Goal: Task Accomplishment & Management: Complete application form

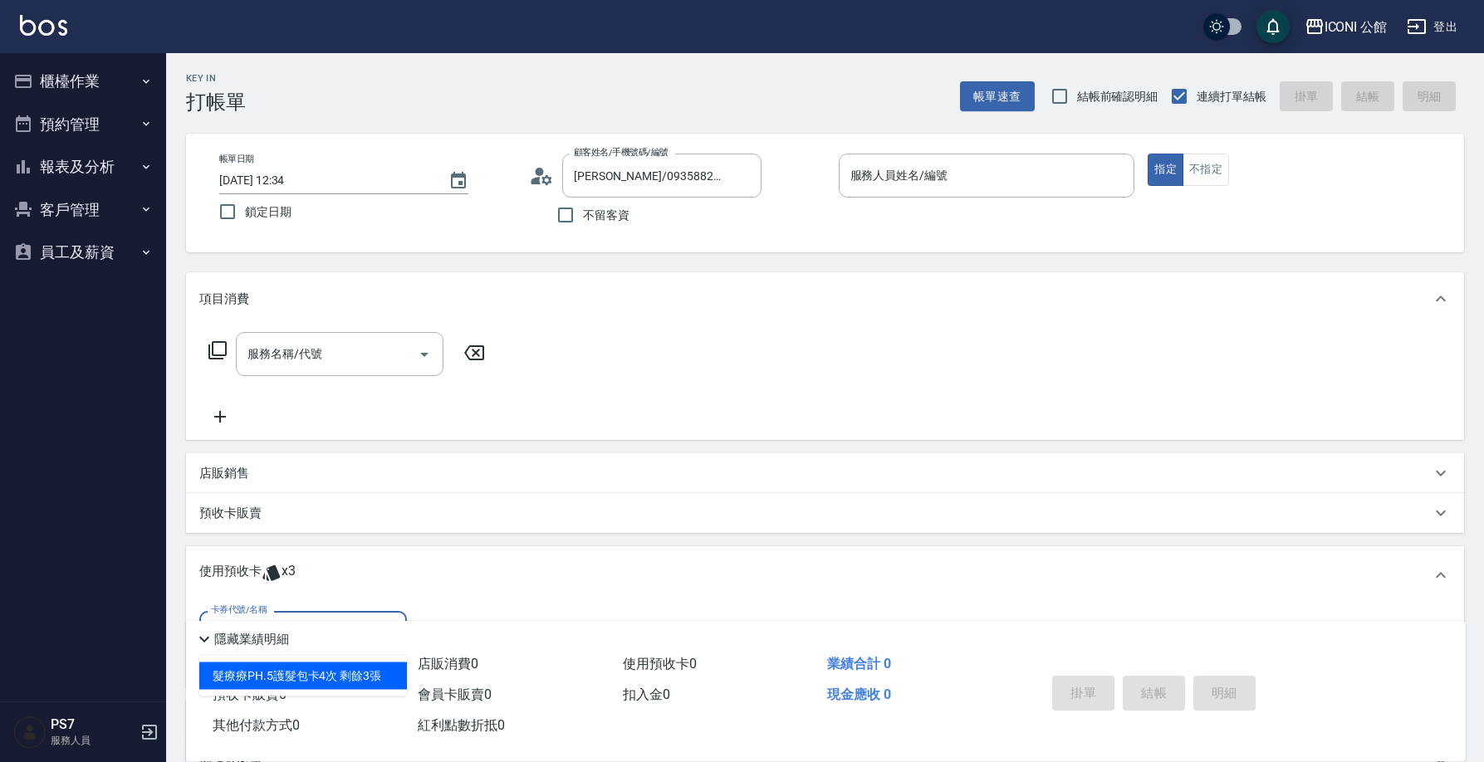
scroll to position [44, 0]
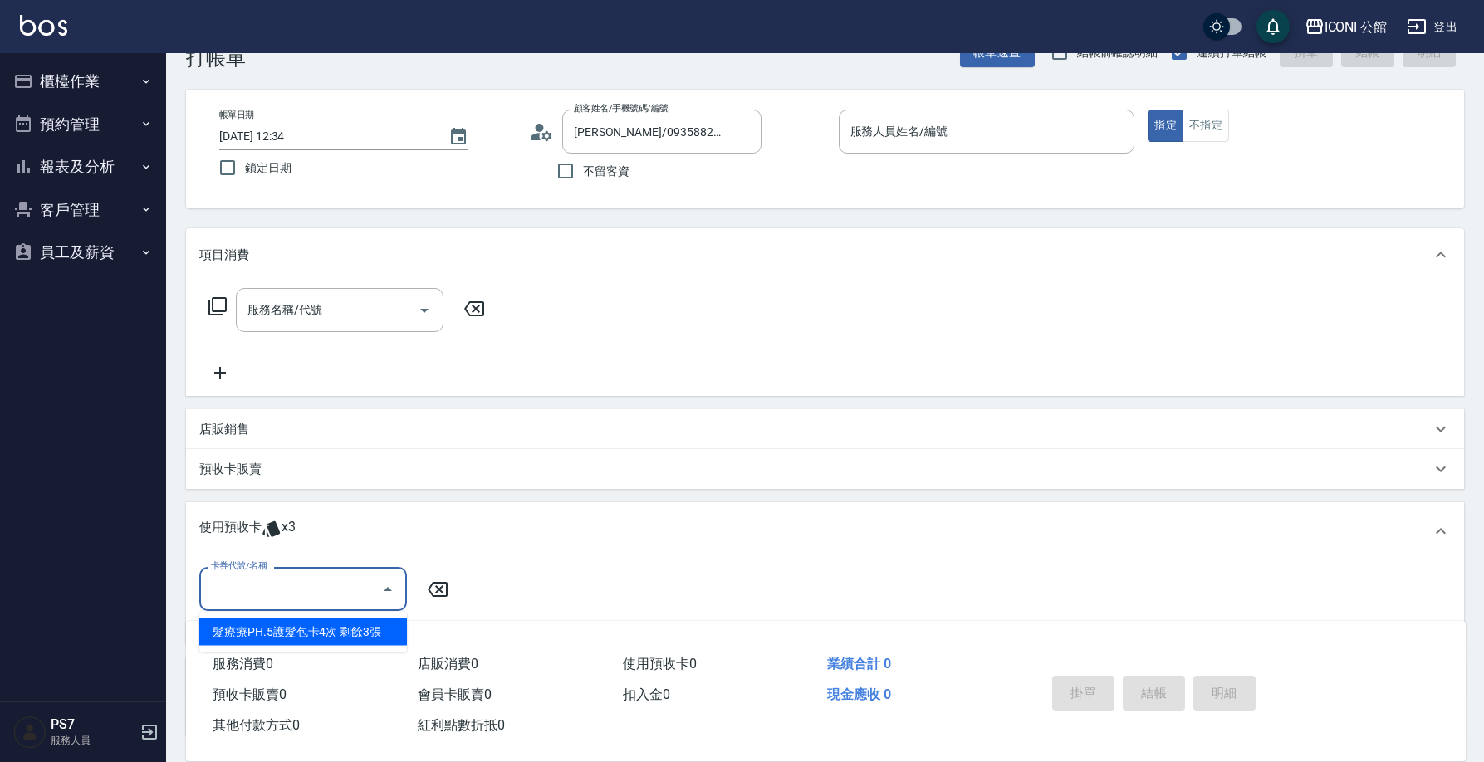
click at [244, 461] on p "預收卡販賣" at bounding box center [230, 469] width 62 height 17
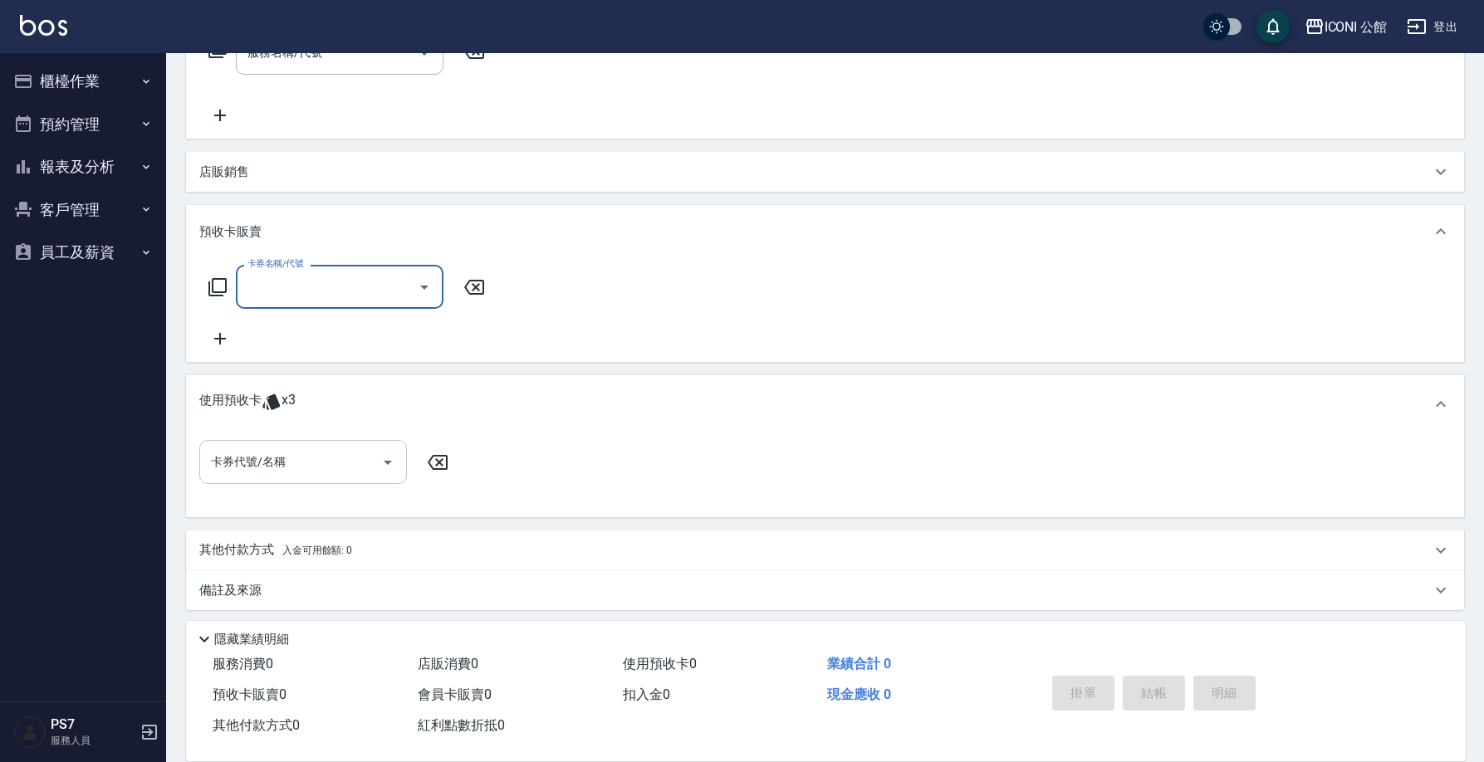
scroll to position [0, 0]
click at [243, 455] on input "卡券代號/名稱" at bounding box center [291, 462] width 168 height 29
click at [294, 462] on input "卡券代號/名稱" at bounding box center [291, 462] width 168 height 29
click at [282, 292] on input "卡券名稱/代號" at bounding box center [327, 286] width 168 height 29
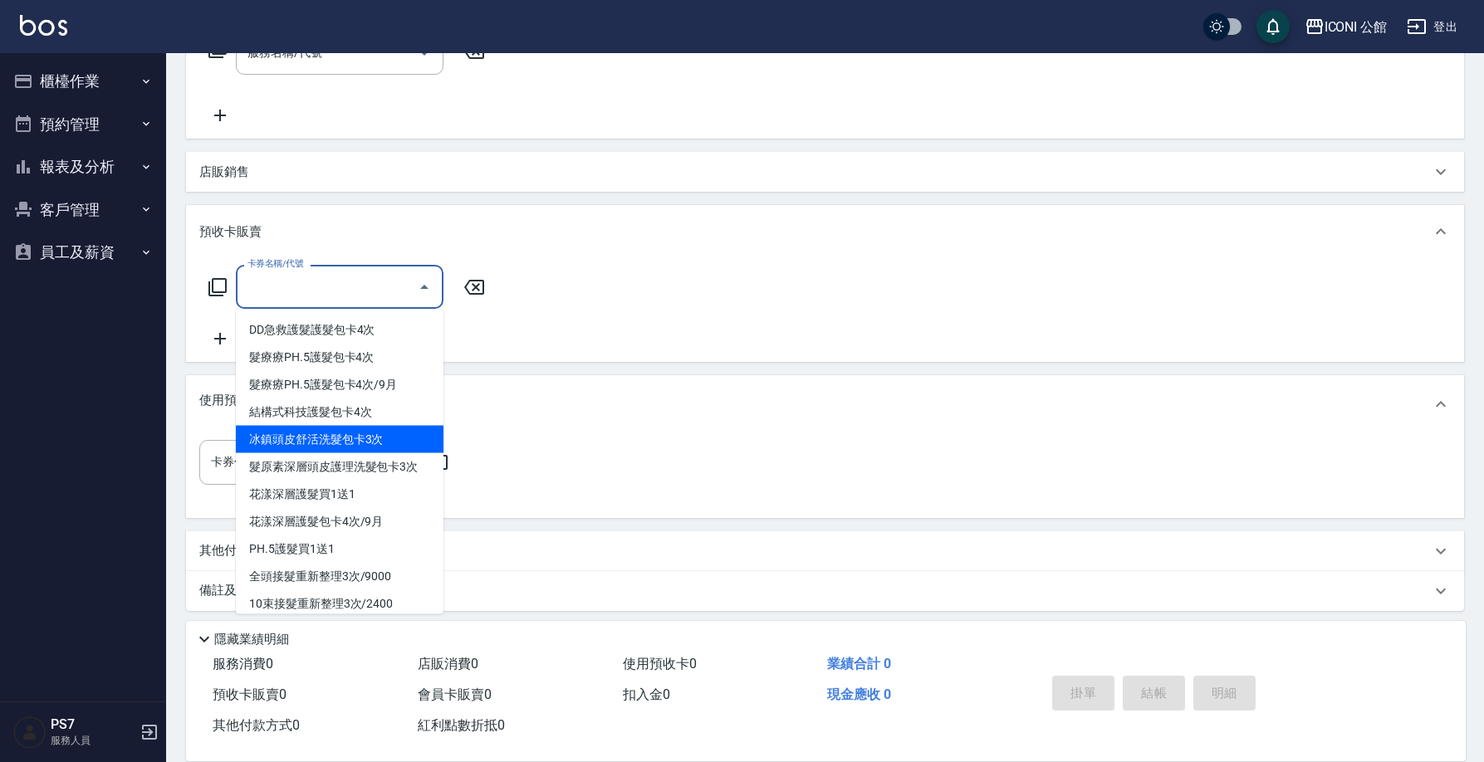
click at [300, 442] on span "冰鎮頭皮舒活洗髮包卡3次" at bounding box center [340, 439] width 208 height 27
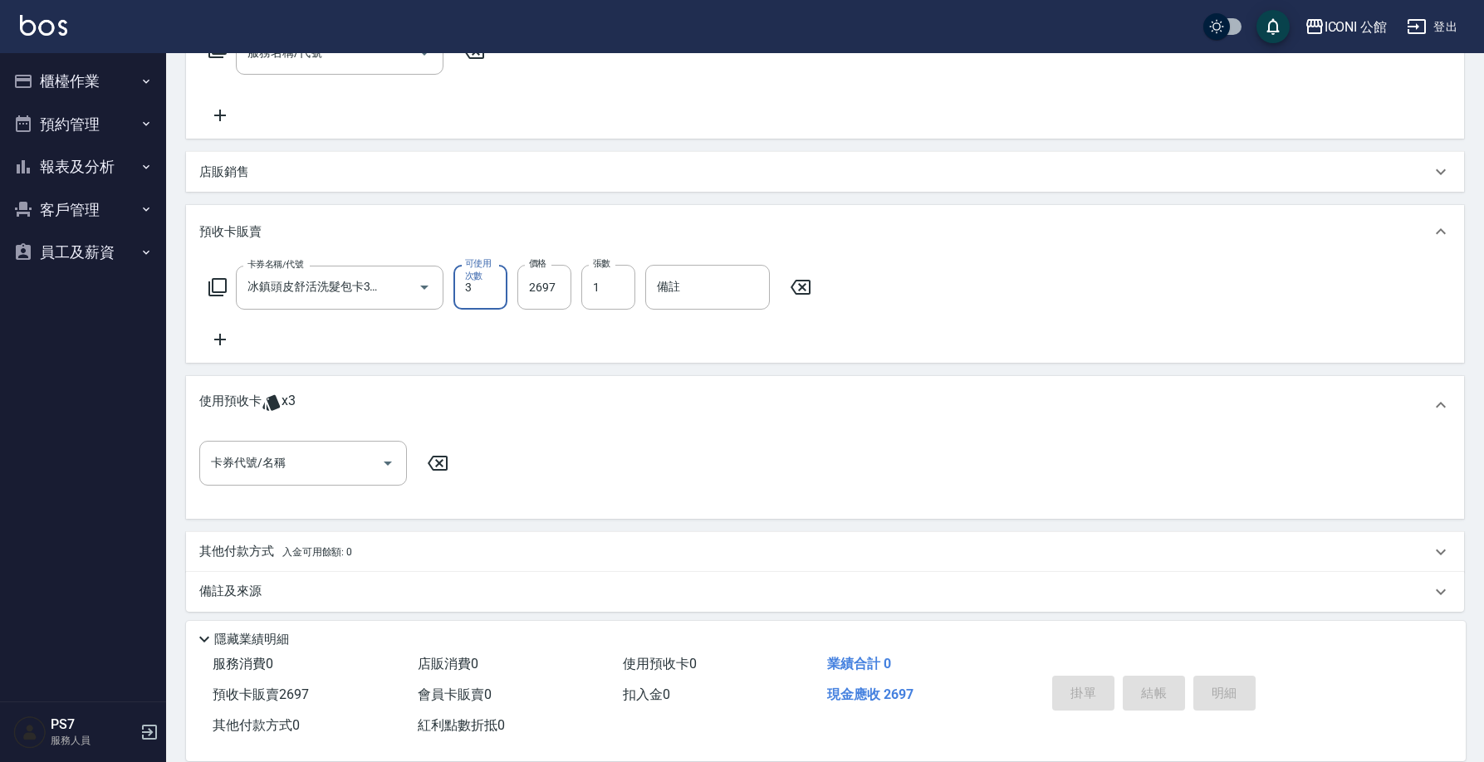
type input "冰鎮頭皮舒活洗髮包卡3次(904)"
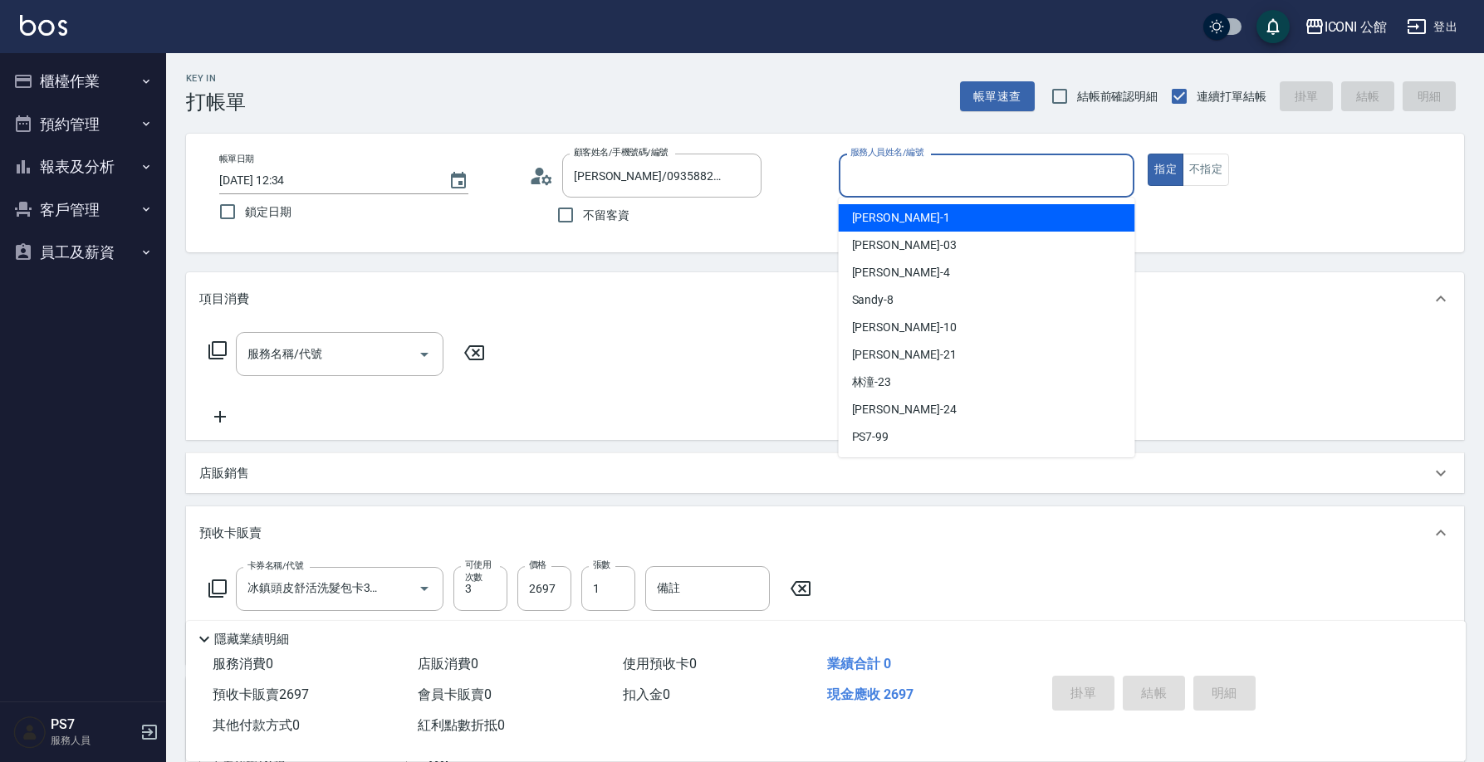
click at [916, 185] on input "服務人員姓名/編號" at bounding box center [987, 175] width 282 height 29
type input "１"
click at [1165, 169] on button "指定" at bounding box center [1166, 170] width 36 height 32
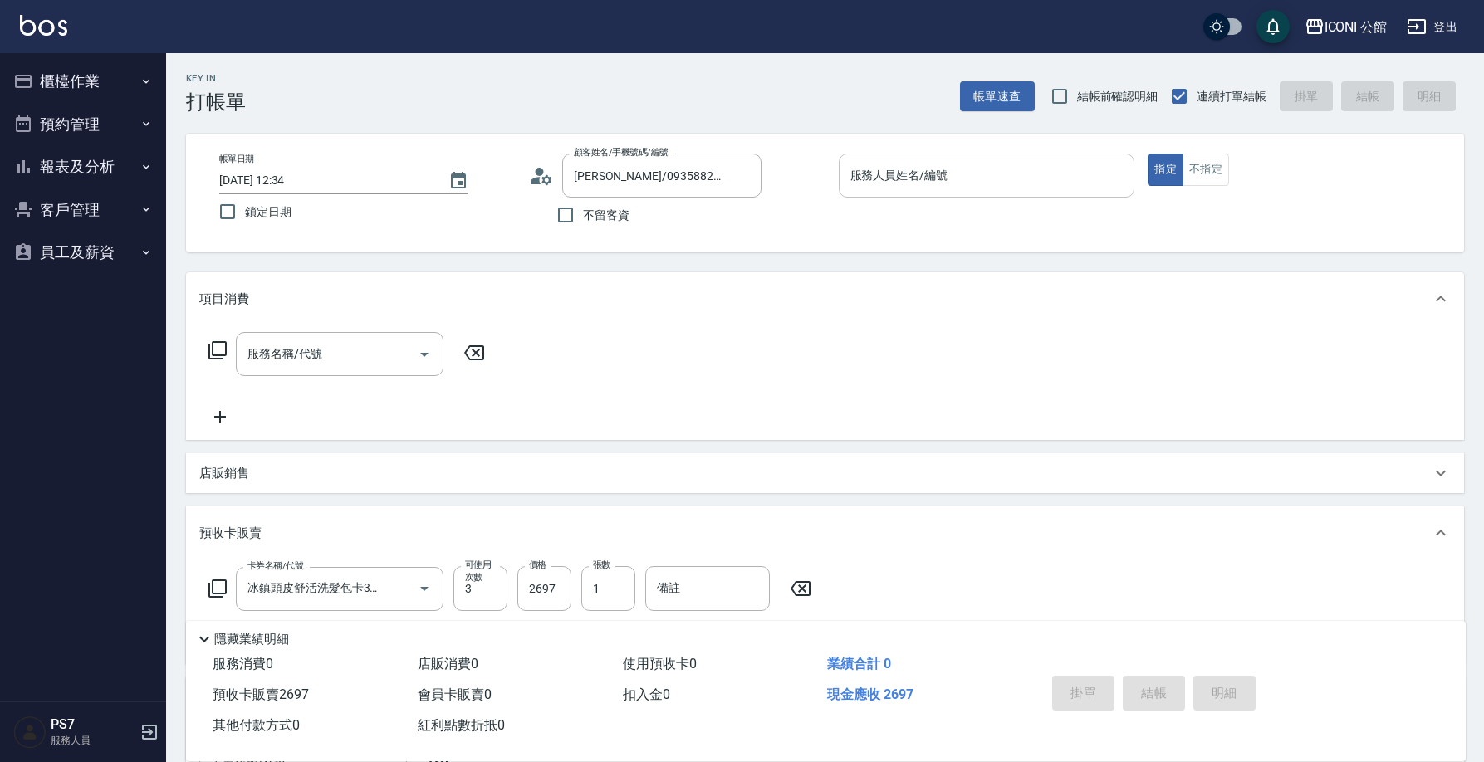
type button "true"
click at [923, 188] on input "服務人員姓名/編號" at bounding box center [987, 175] width 282 height 29
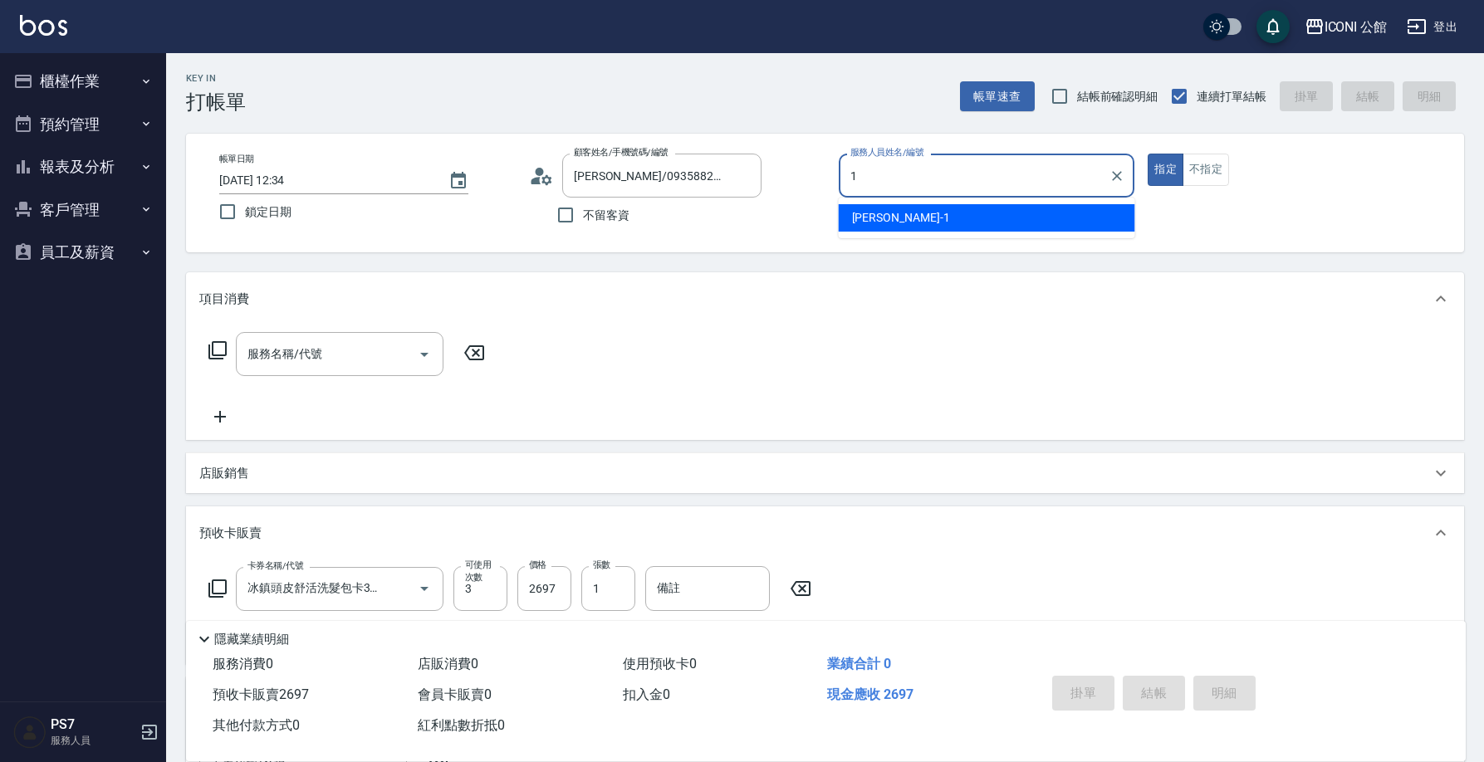
type input "[PERSON_NAME]-1"
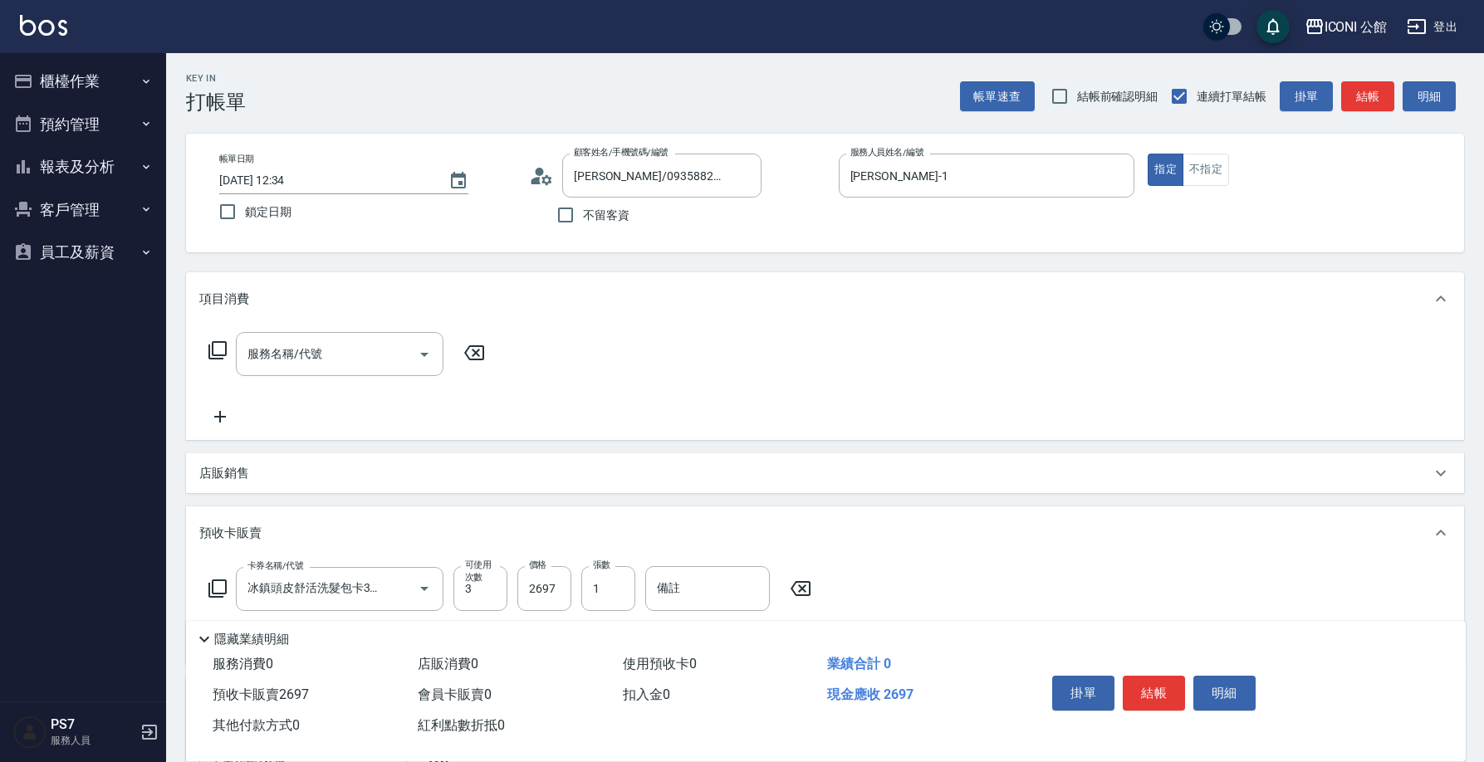
scroll to position [310, 0]
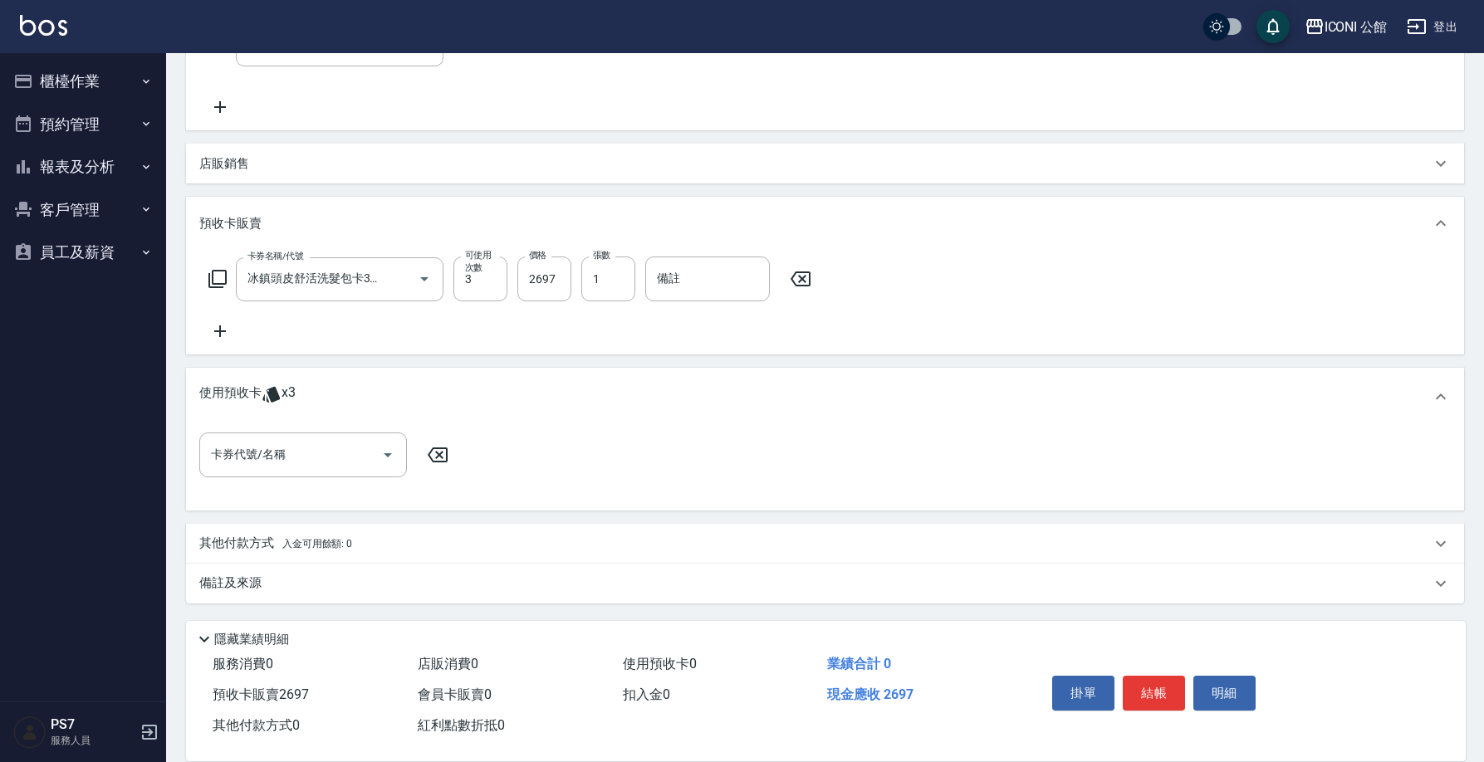
click at [268, 546] on p "其他付款方式 入金可用餘額: 0" at bounding box center [275, 544] width 153 height 18
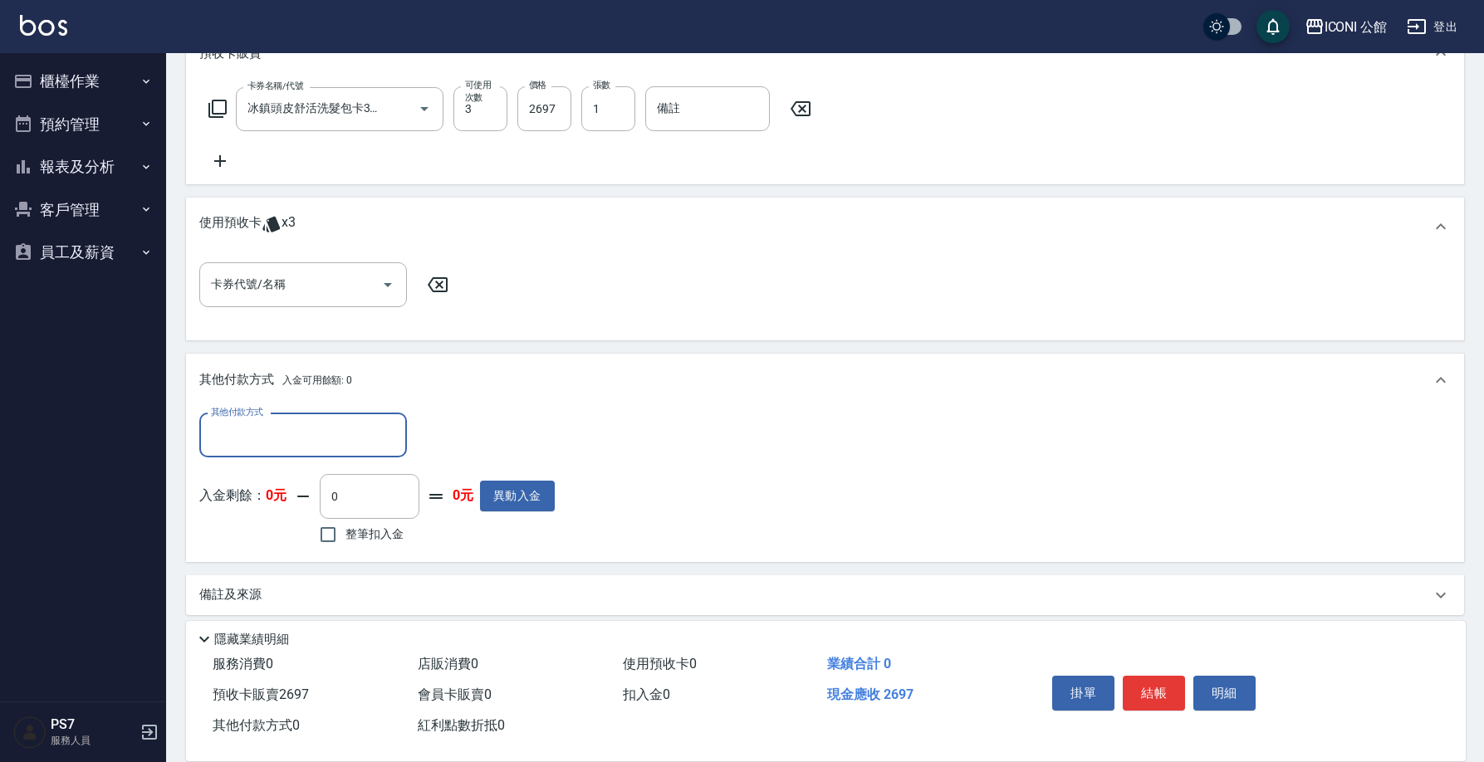
scroll to position [0, 0]
click at [320, 453] on div "其他付款方式" at bounding box center [303, 436] width 208 height 44
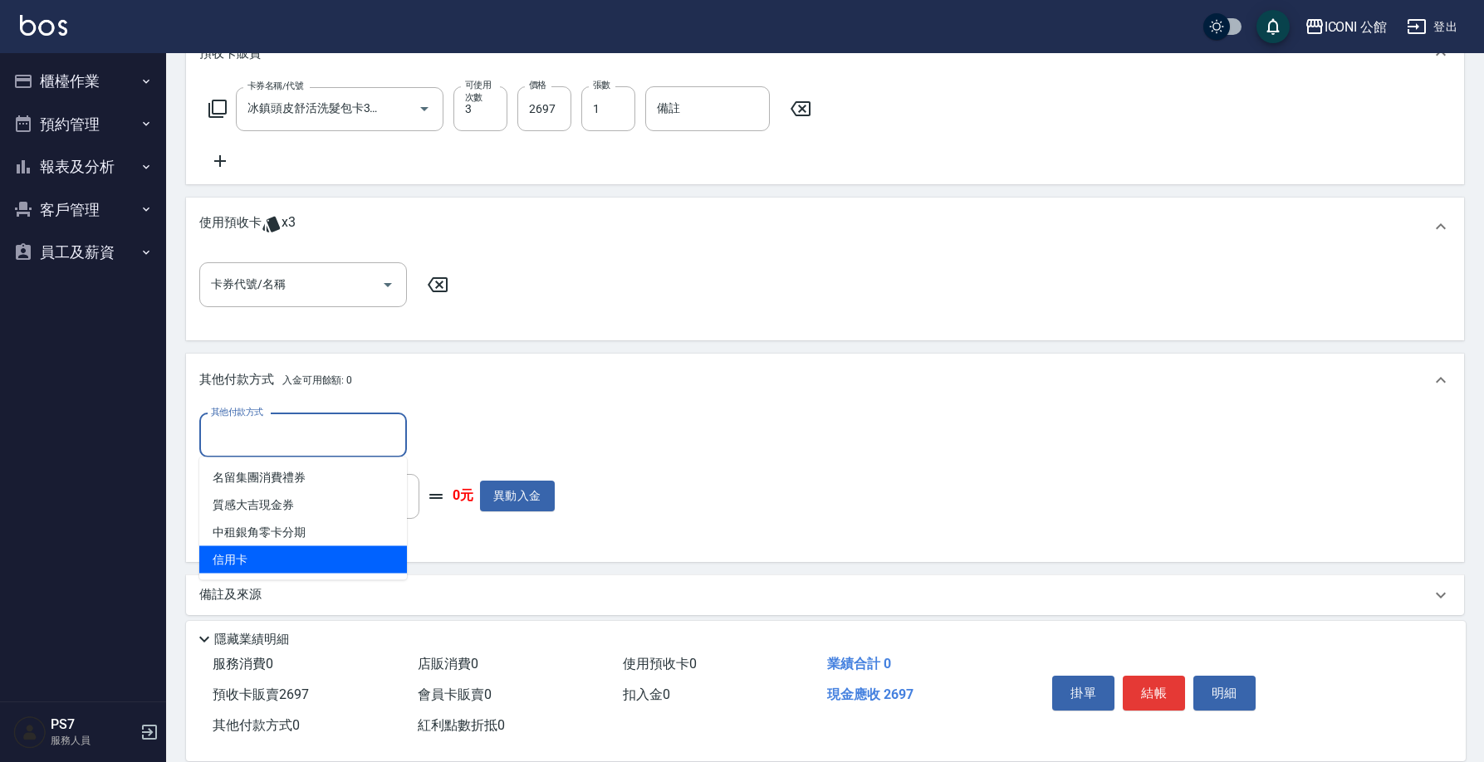
drag, startPoint x: 301, startPoint y: 557, endPoint x: 336, endPoint y: 539, distance: 38.6
click at [301, 557] on span "信用卡" at bounding box center [303, 560] width 208 height 27
type input "信用卡"
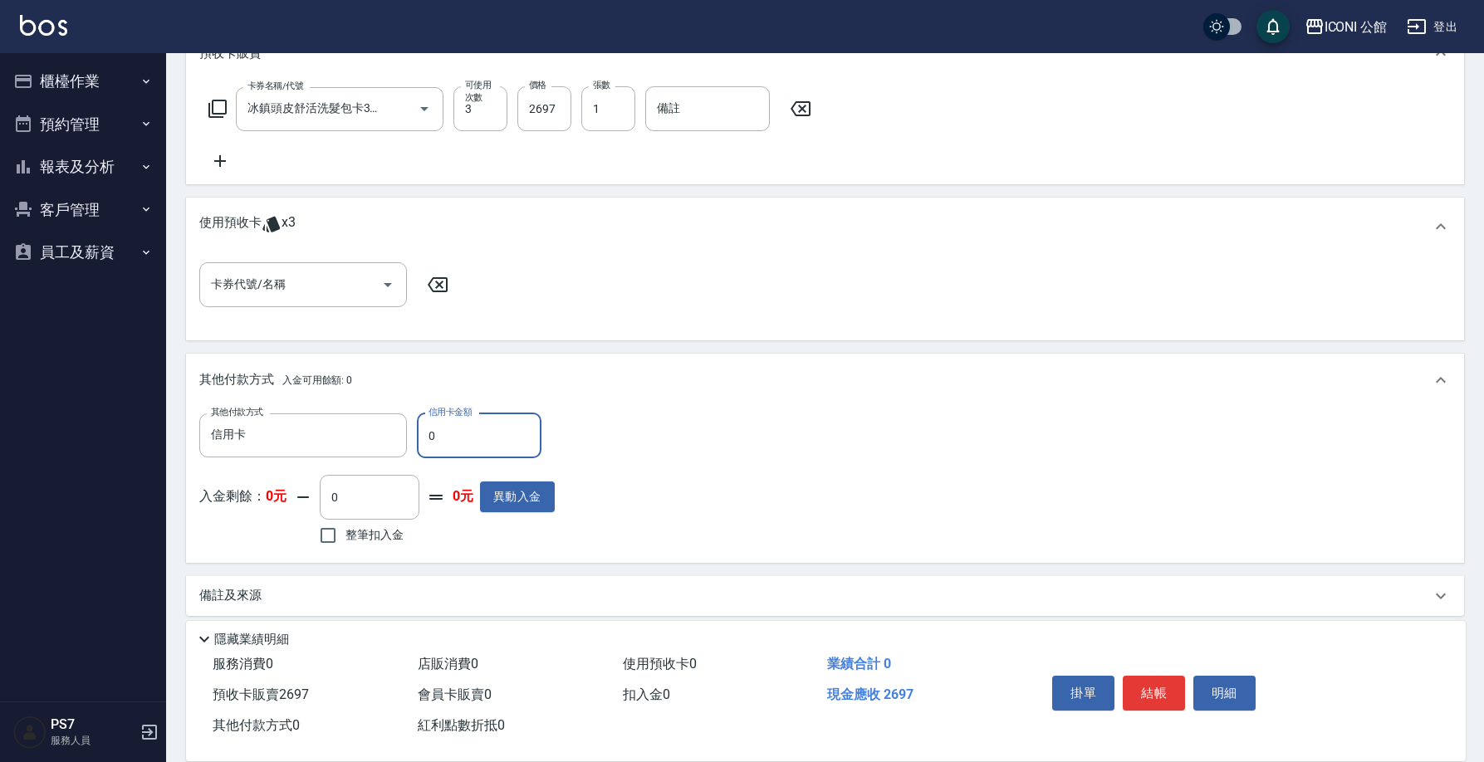
click at [502, 444] on input "0" at bounding box center [479, 436] width 125 height 45
type input "2697"
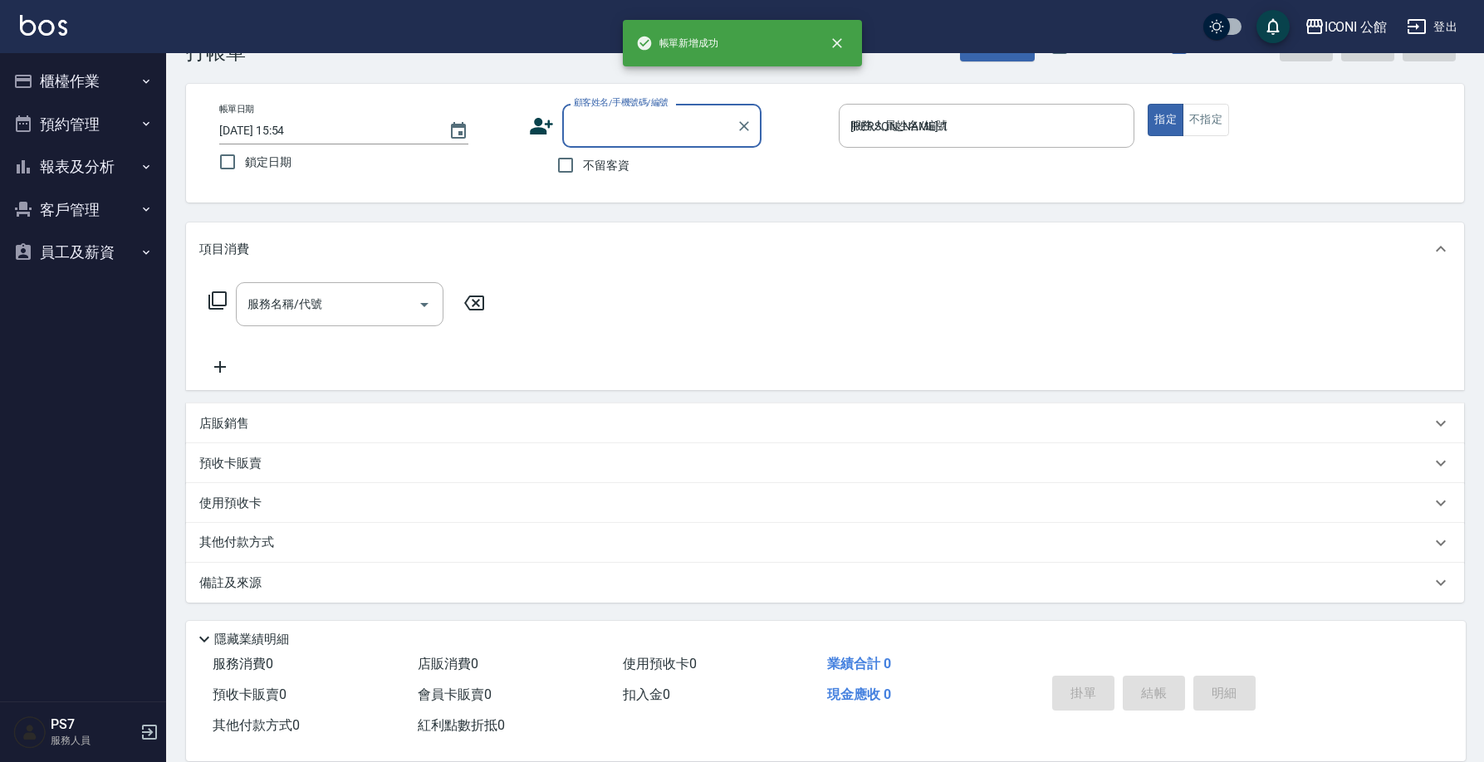
type input "[DATE] 15:54"
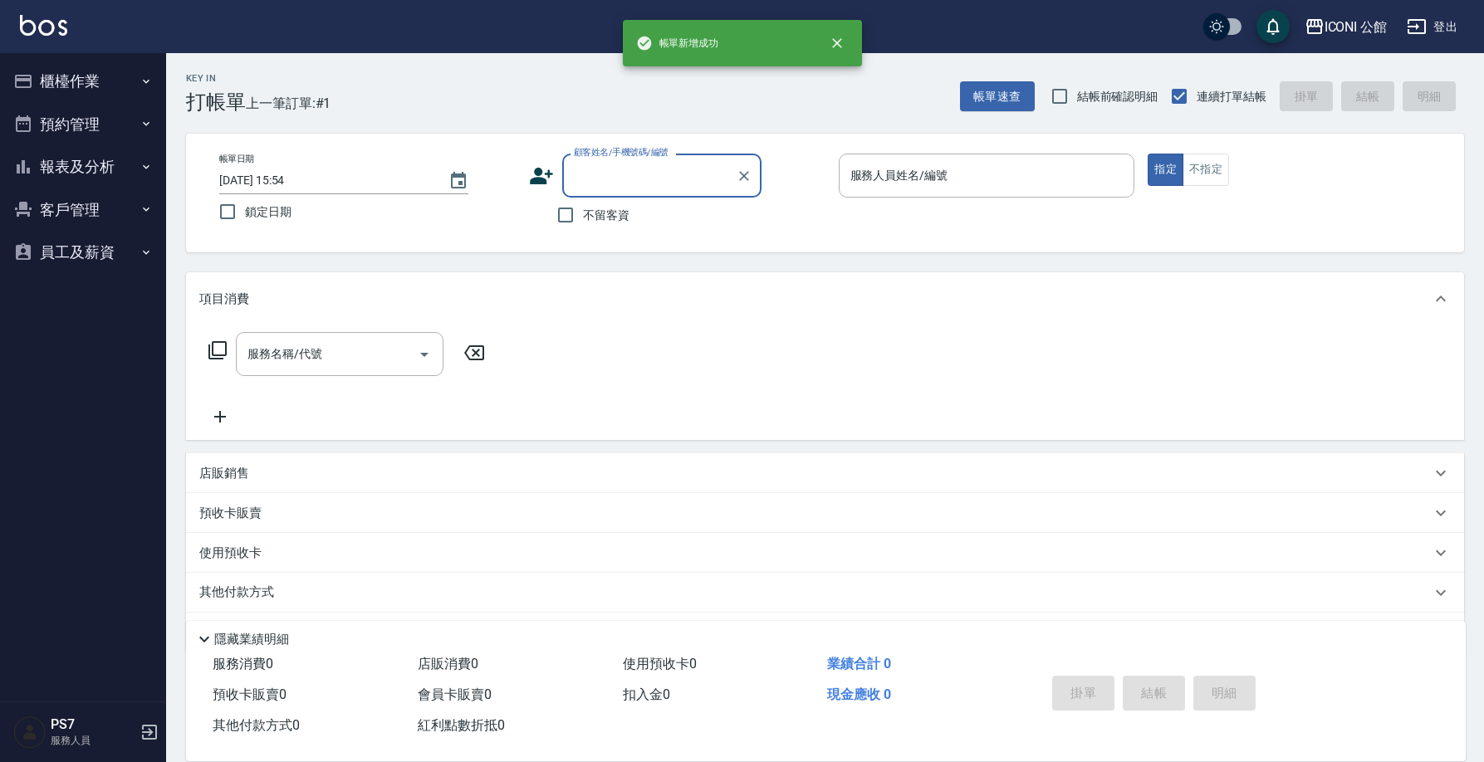
click at [615, 146] on label "顧客姓名/手機號碼/編號" at bounding box center [621, 152] width 95 height 12
click at [615, 161] on input "顧客姓名/手機號碼/編號" at bounding box center [649, 175] width 159 height 29
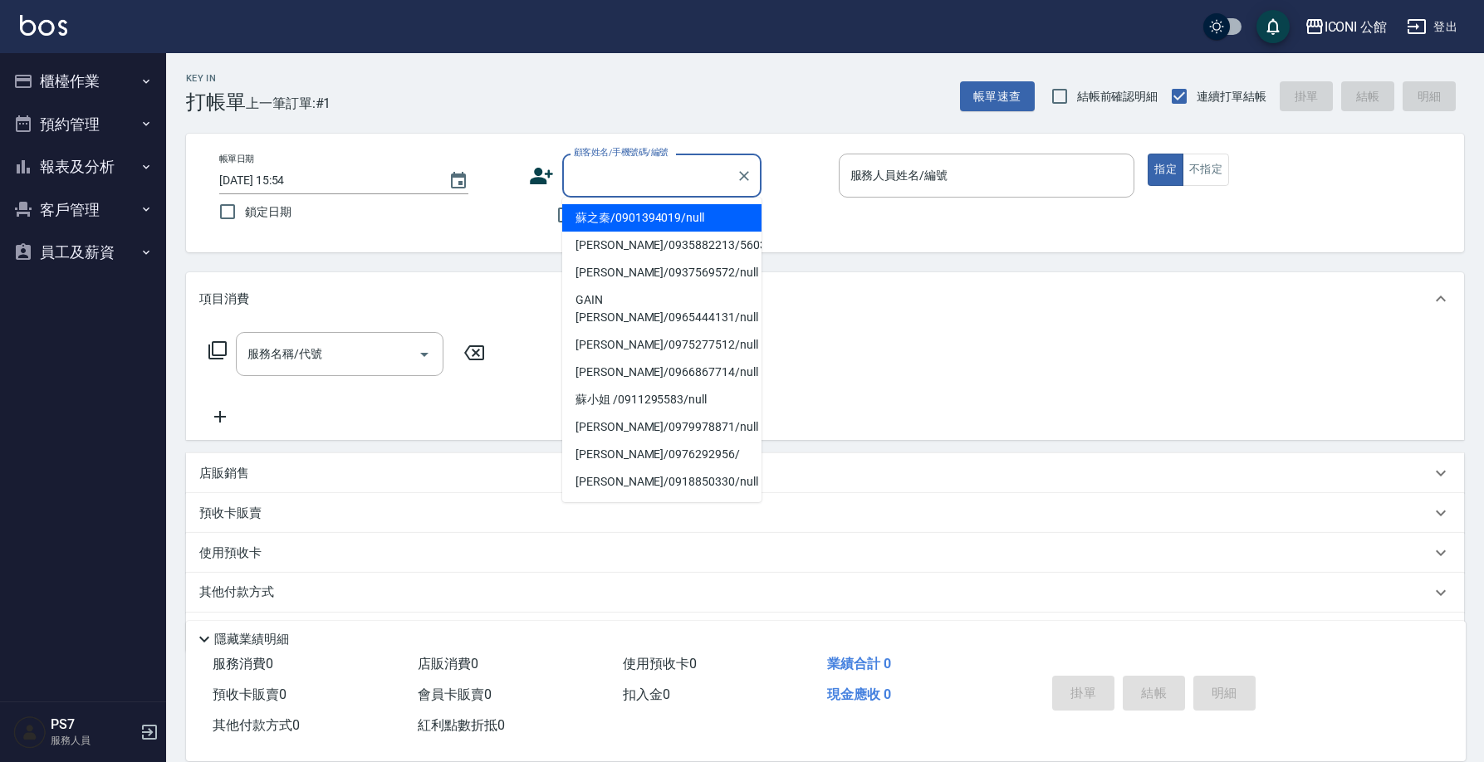
click at [611, 164] on input "顧客姓名/手機號碼/編號" at bounding box center [649, 175] width 159 height 29
click at [600, 255] on li "[PERSON_NAME]/0935882213/560323" at bounding box center [661, 245] width 199 height 27
type input "[PERSON_NAME]/0935882213/560323"
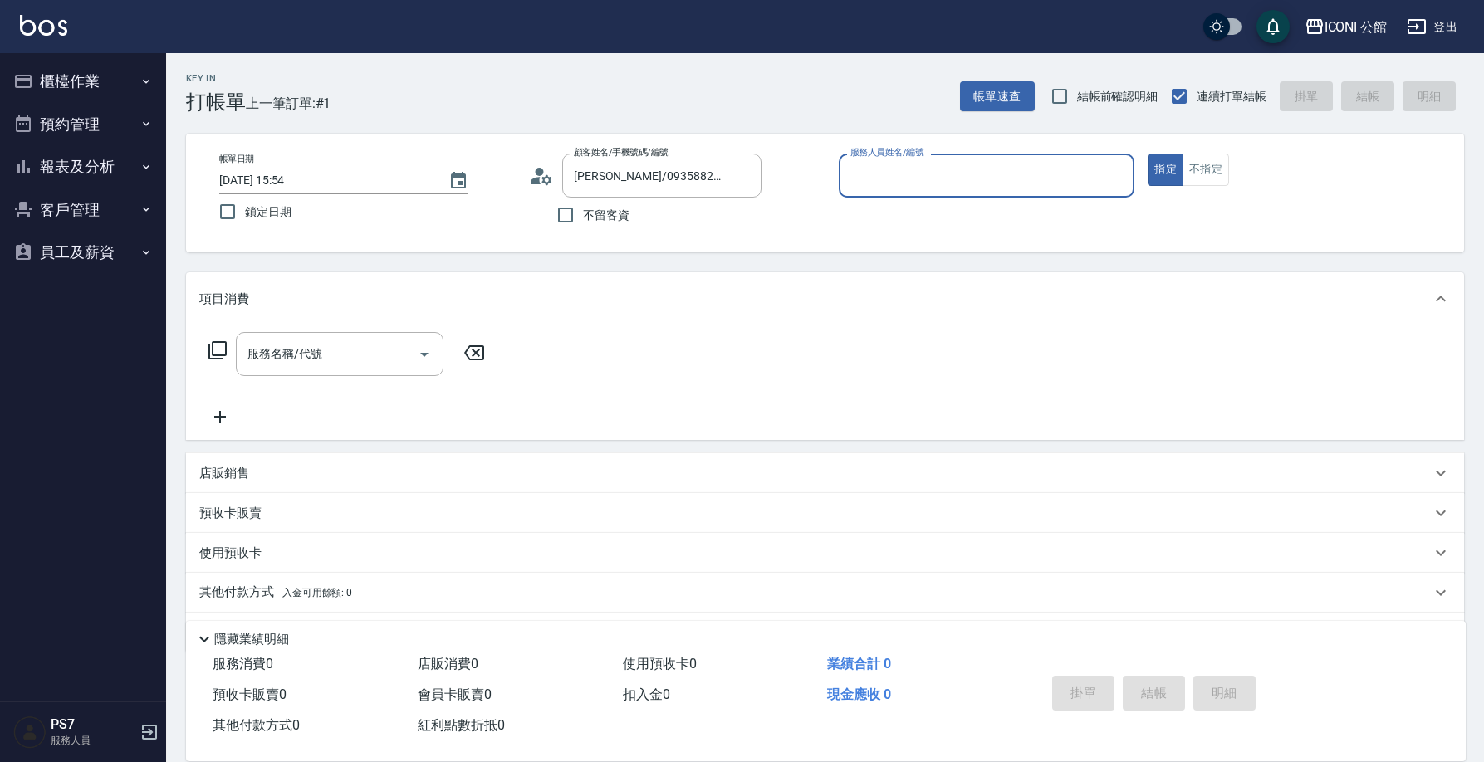
click at [601, 248] on div "帳單日期 [DATE] 15:54 鎖定日期 顧客姓名/手機號碼/編號 [PERSON_NAME]/0935882213/560323 顧客姓名/手機號碼/編…" at bounding box center [825, 193] width 1278 height 119
drag, startPoint x: 864, startPoint y: 191, endPoint x: 865, endPoint y: 178, distance: 13.3
click at [865, 190] on div "服務人員姓名/編號" at bounding box center [987, 176] width 297 height 44
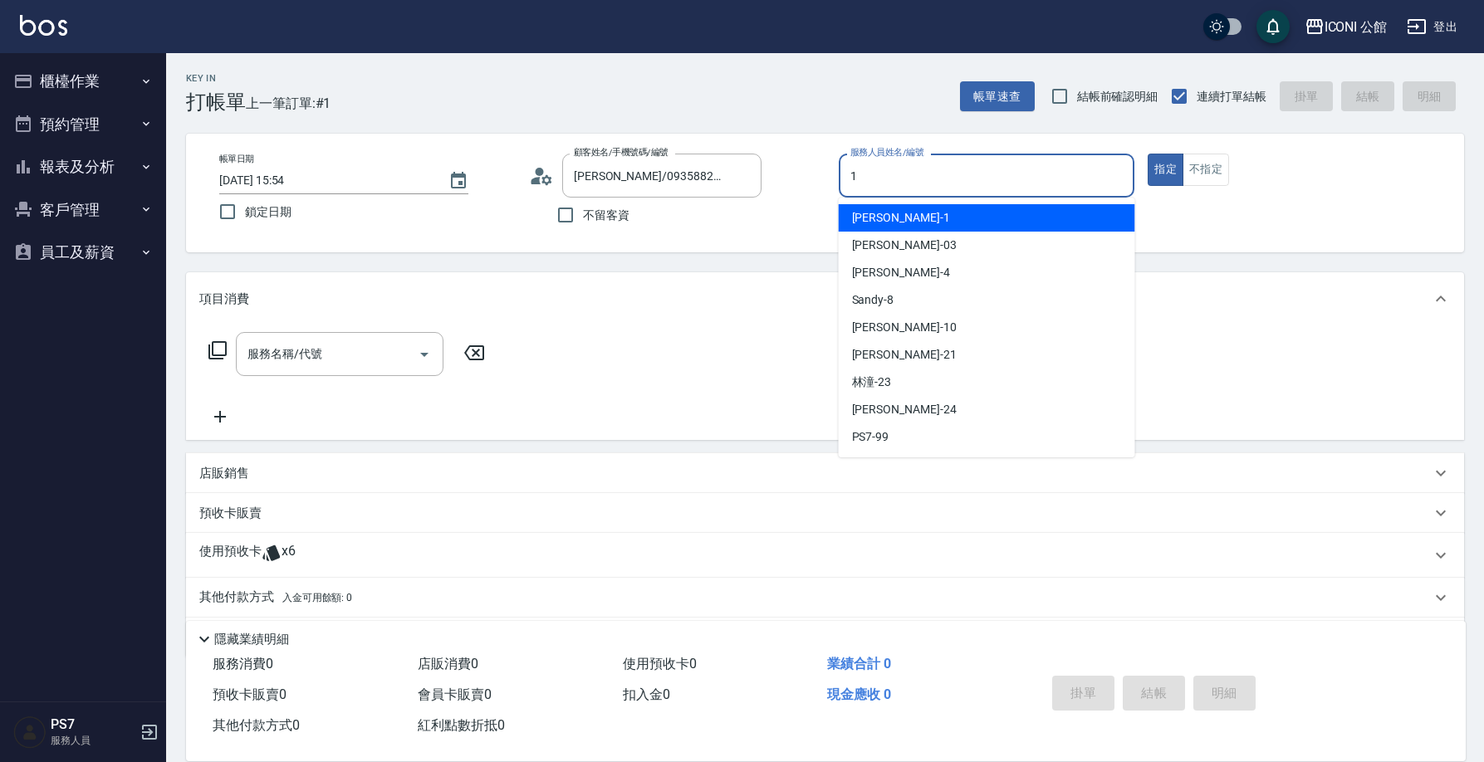
type input "[PERSON_NAME]-1"
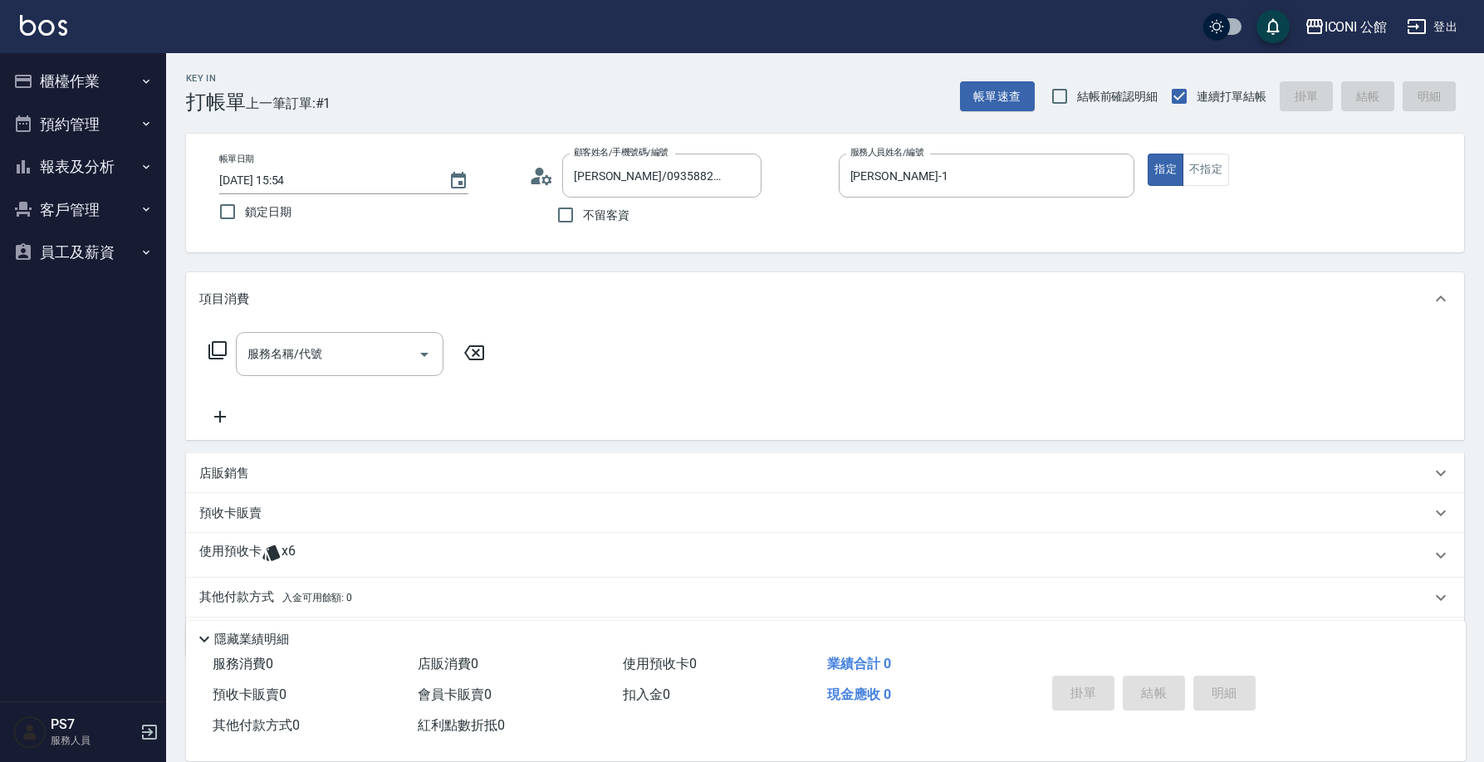
click at [244, 547] on p "使用預收卡" at bounding box center [230, 555] width 62 height 25
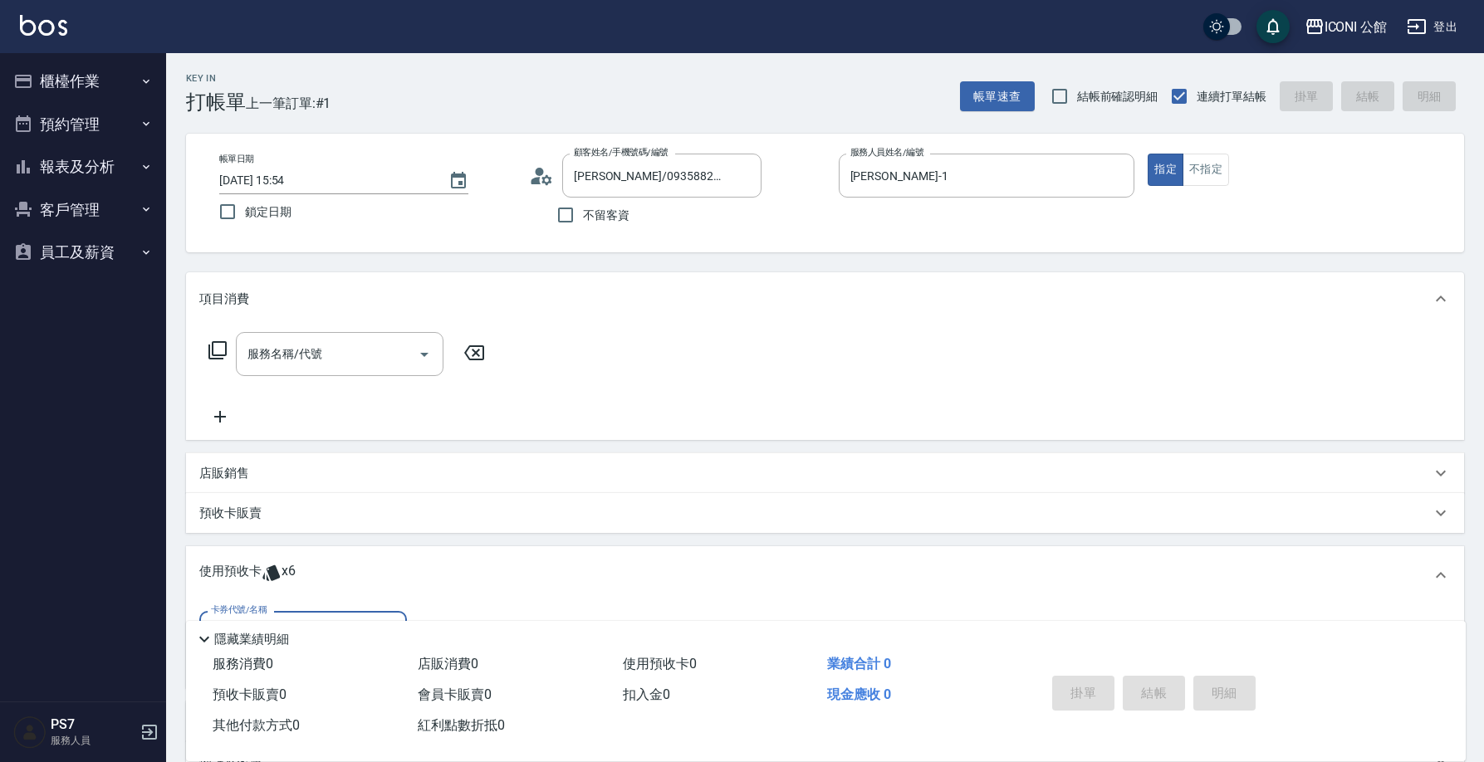
scroll to position [135, 0]
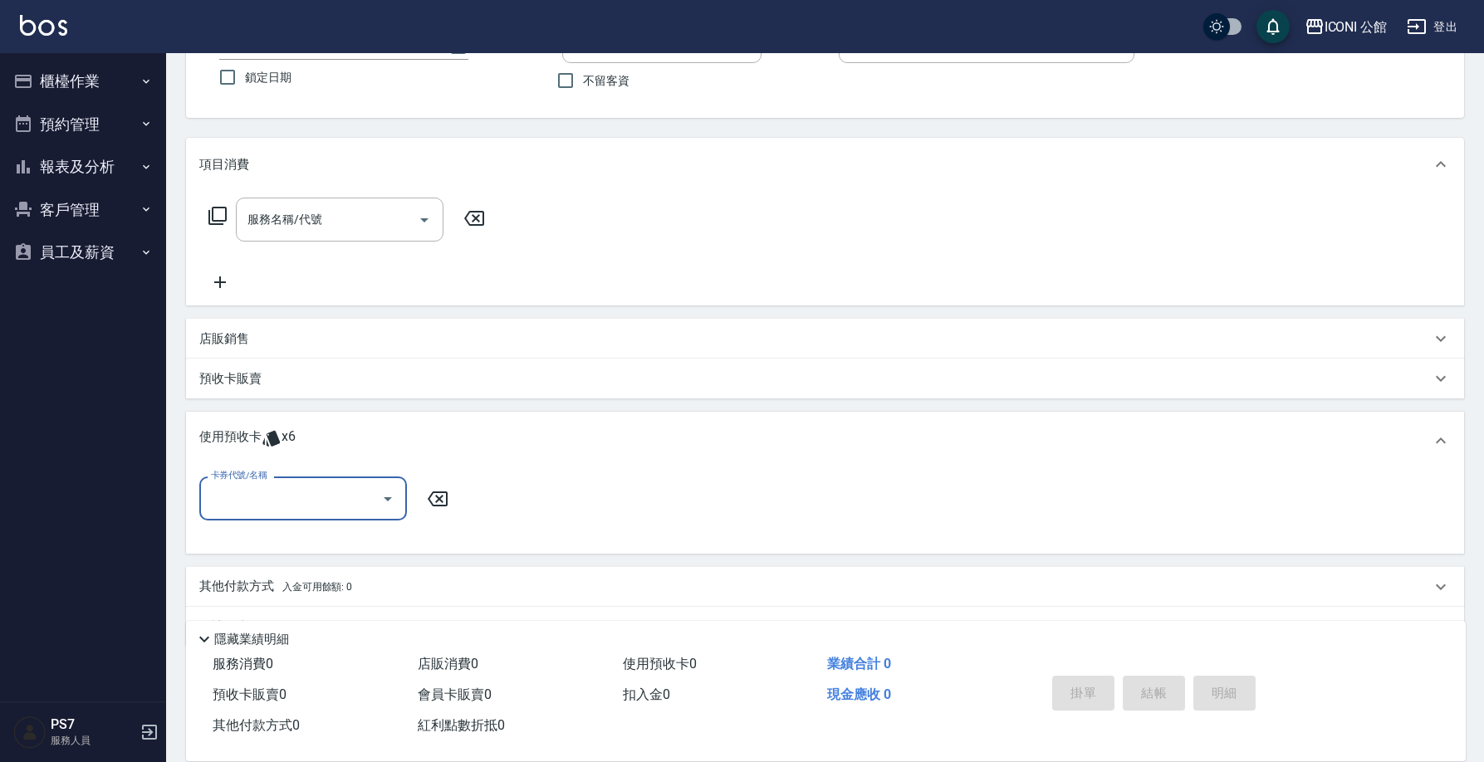
click at [248, 503] on input "卡券代號/名稱" at bounding box center [291, 498] width 168 height 29
click at [245, 536] on div "髮療療PH.5護髮包卡4次 剩餘3張" at bounding box center [303, 541] width 208 height 27
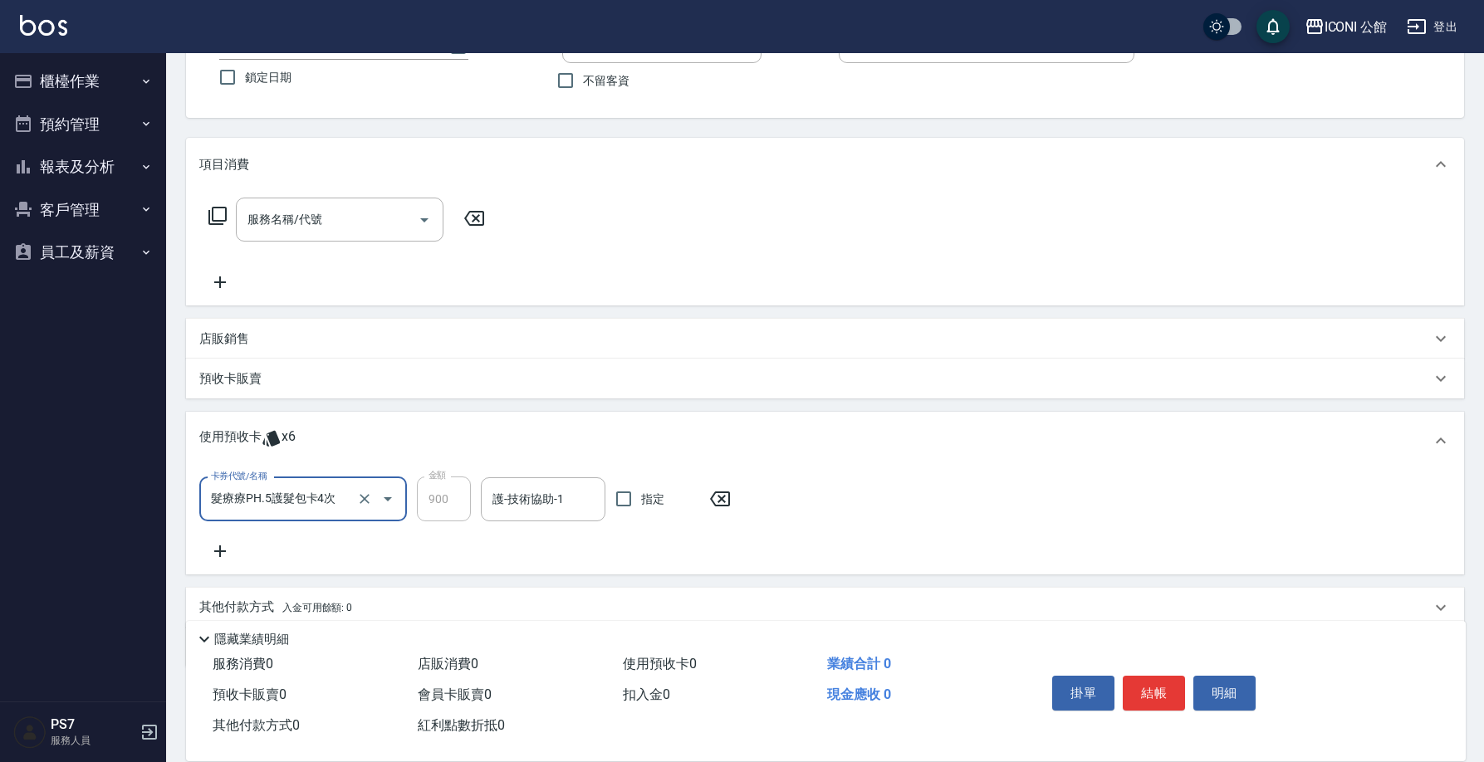
type input "髮療療PH.5護髮包卡4次"
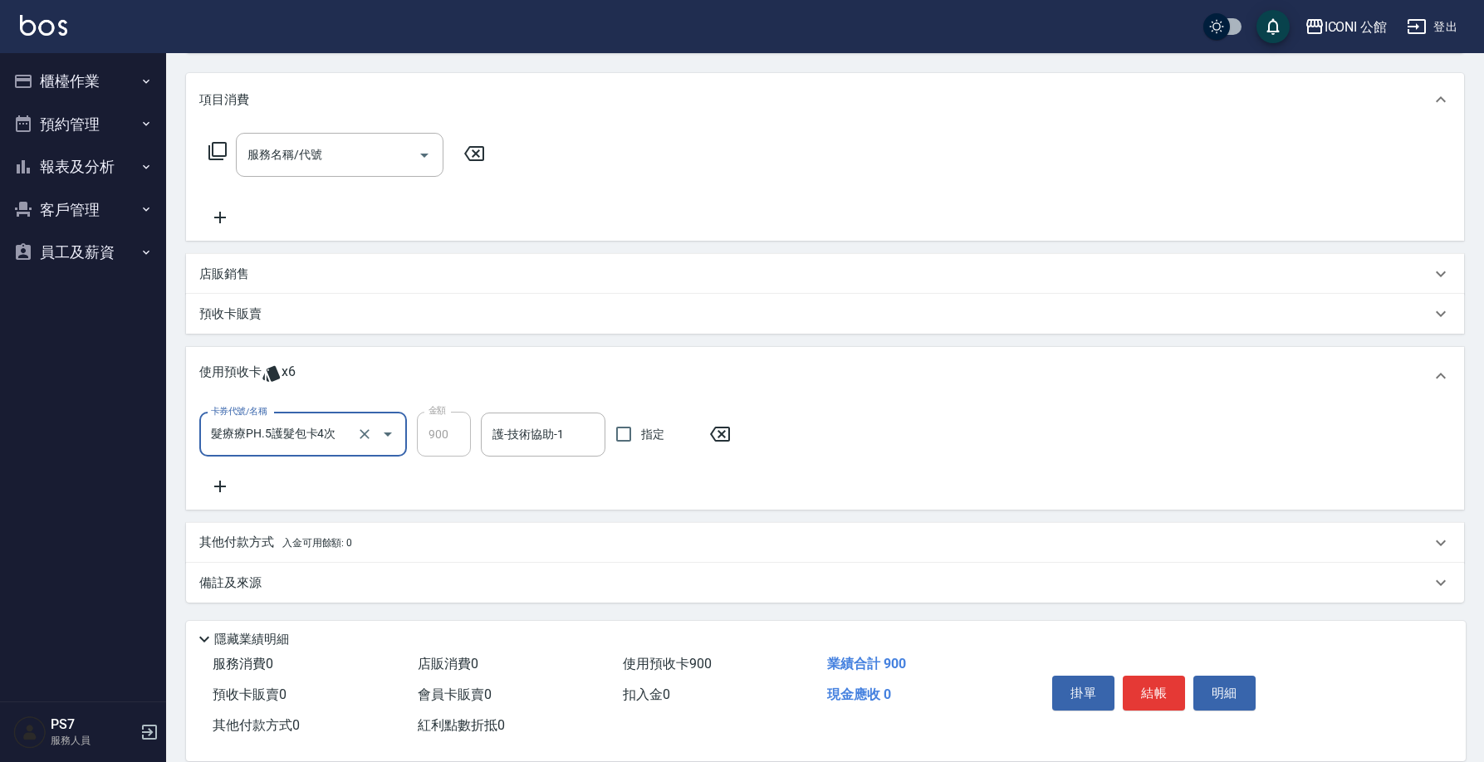
click at [233, 493] on icon at bounding box center [220, 487] width 42 height 20
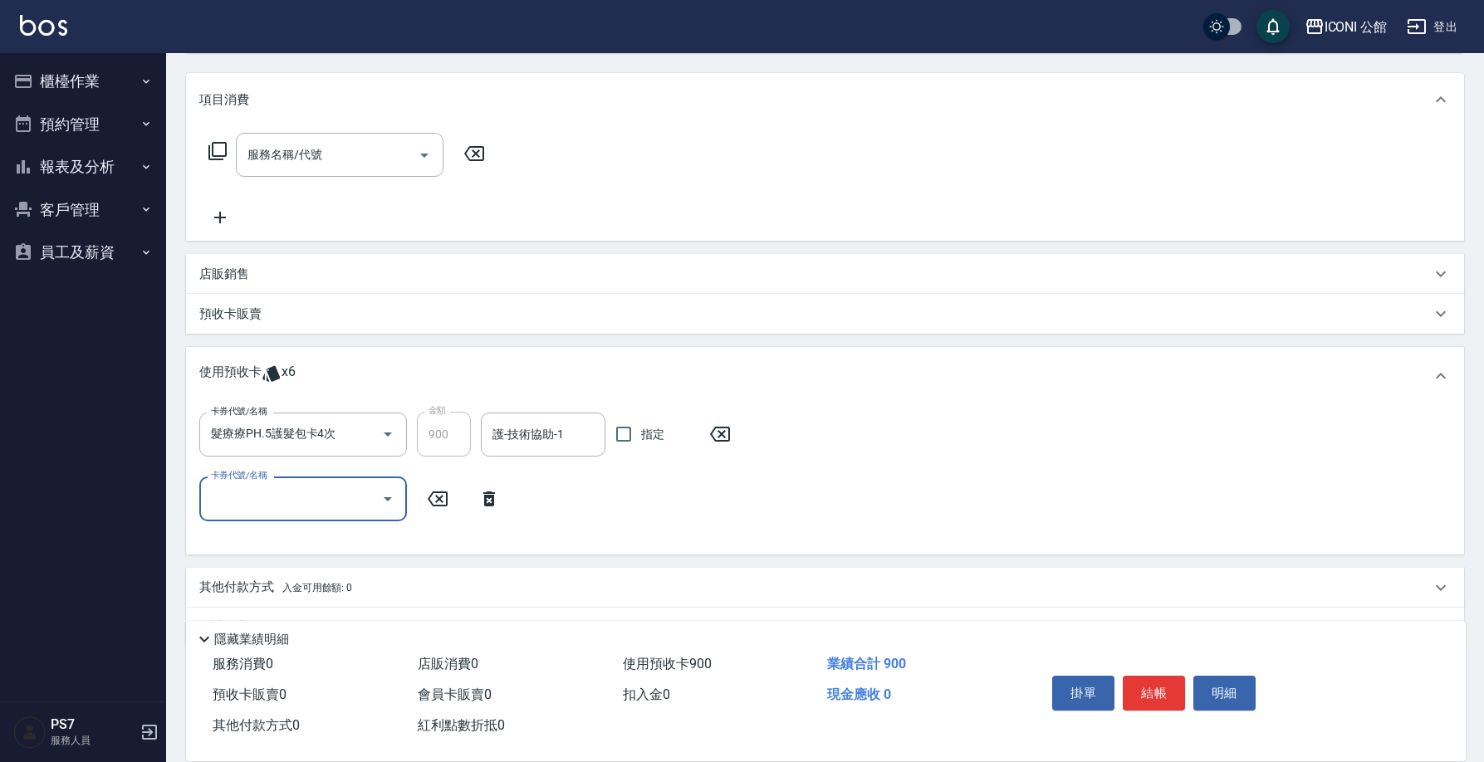
click at [228, 489] on input "卡券代號/名稱" at bounding box center [291, 498] width 168 height 29
click at [243, 567] on div "冰鎮頭皮舒活洗髮包卡3次 剩餘3張" at bounding box center [303, 569] width 208 height 27
type input "冰鎮頭皮舒活洗髮包卡3次"
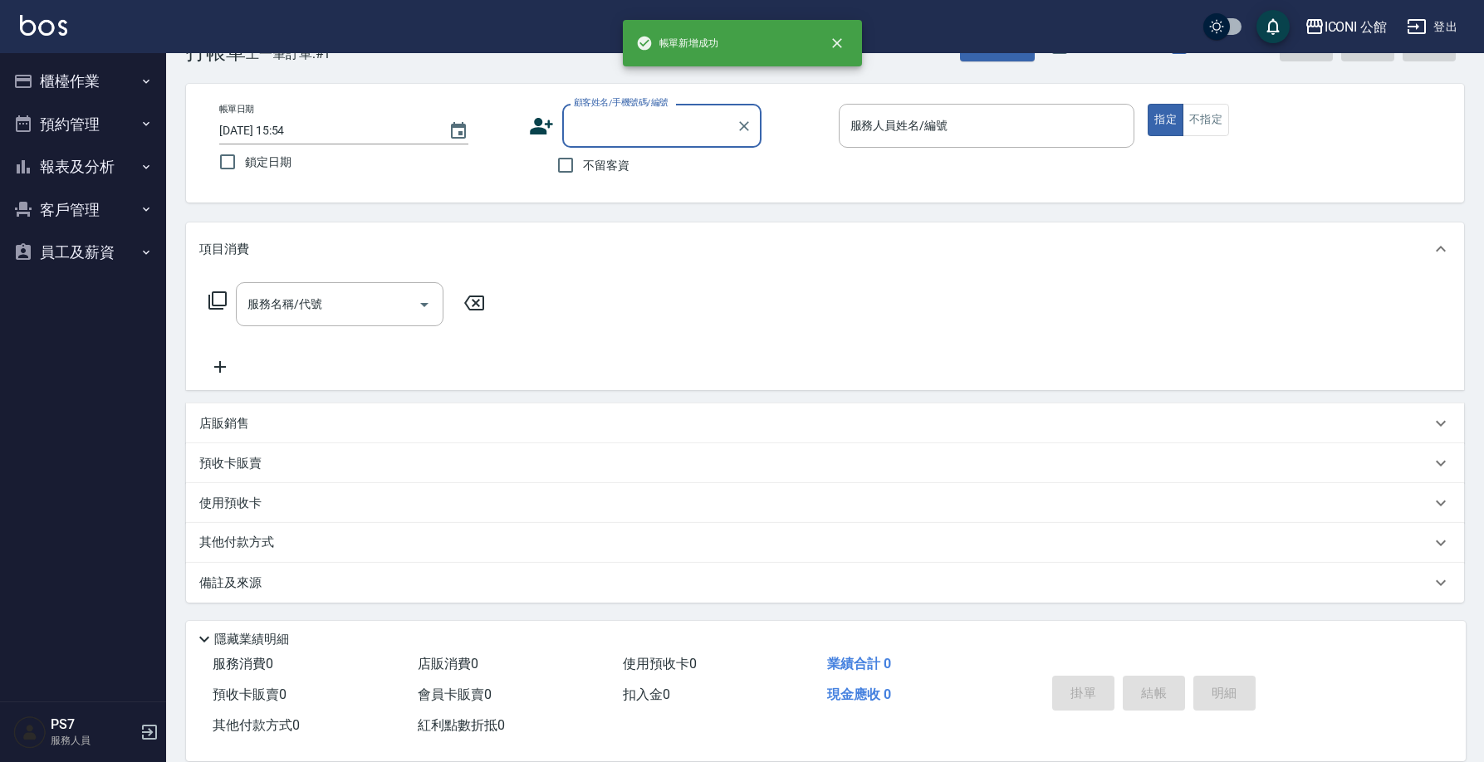
scroll to position [50, 0]
click at [644, 145] on div "顧客姓名/手機號碼/編號" at bounding box center [661, 126] width 199 height 44
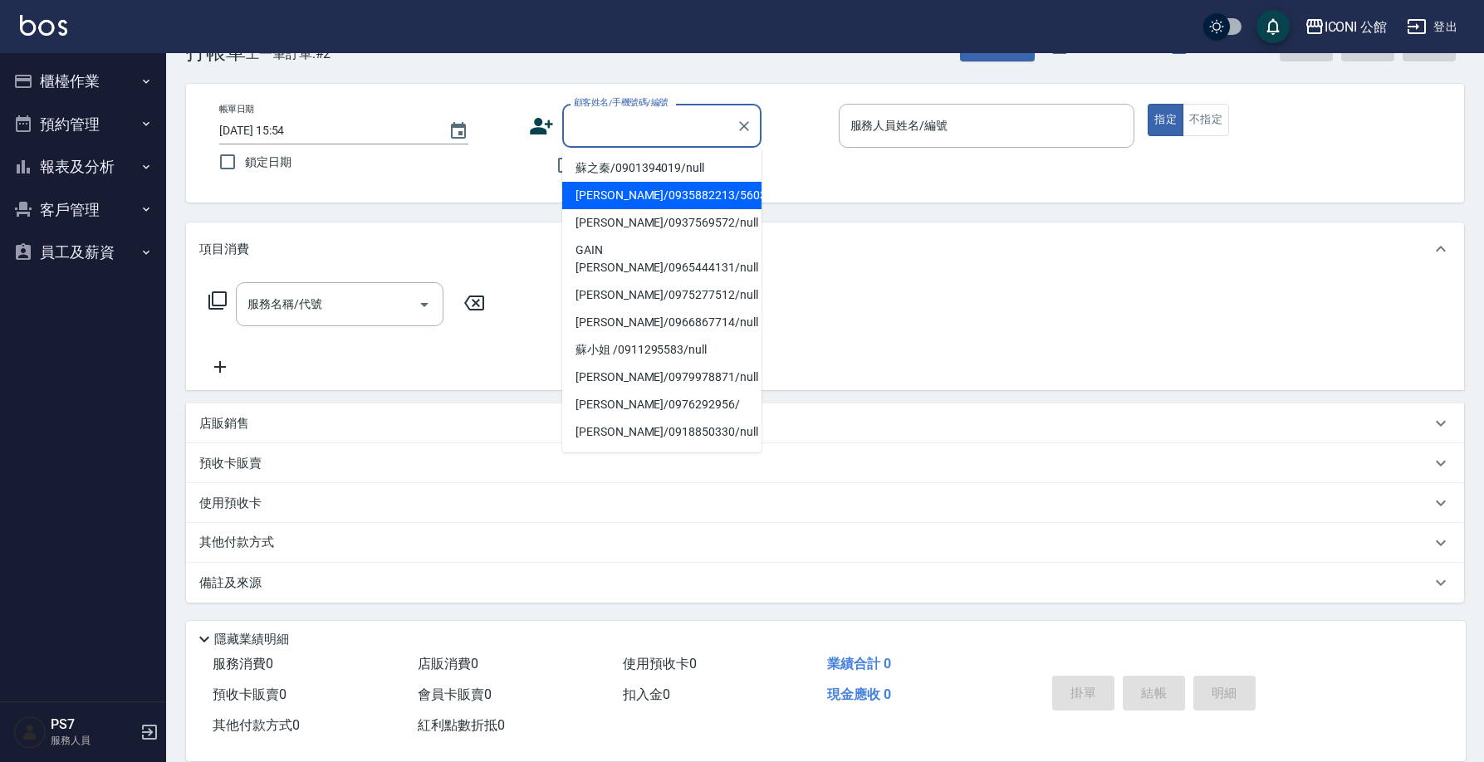
click at [639, 185] on li "[PERSON_NAME]/0935882213/560323" at bounding box center [661, 195] width 199 height 27
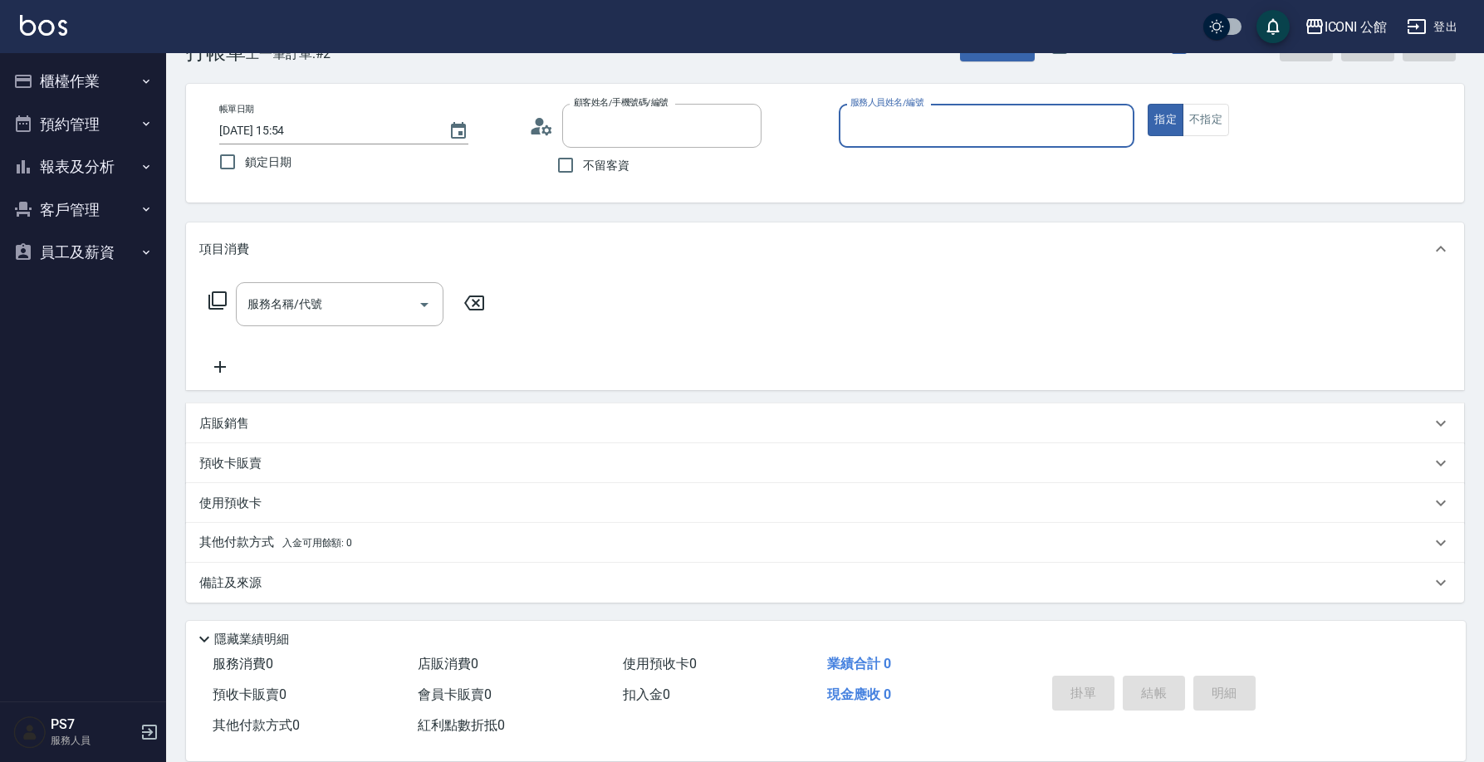
type input "[PERSON_NAME]/0935882213/560323"
drag, startPoint x: 298, startPoint y: 481, endPoint x: 294, endPoint y: 491, distance: 10.8
click at [298, 483] on div "項目消費 服務名稱/代號 服務名稱/代號 店販銷售 服務人員姓名/編號 服務人員姓名/編號 商品代號/名稱 商品代號/名稱 預收卡販賣 卡券名稱/代號 卡券名…" at bounding box center [825, 415] width 1278 height 385
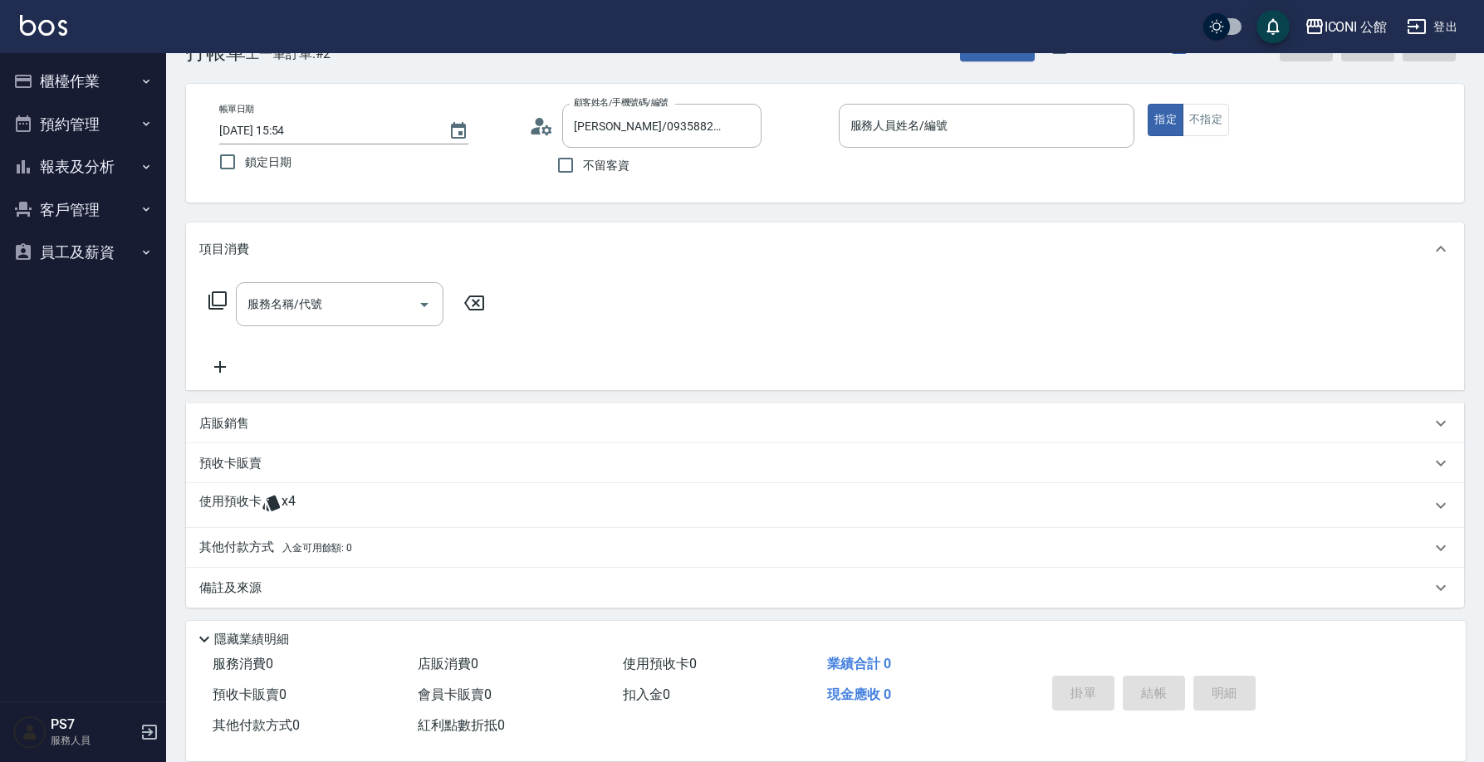
click at [297, 455] on div "預收卡販賣" at bounding box center [815, 463] width 1232 height 17
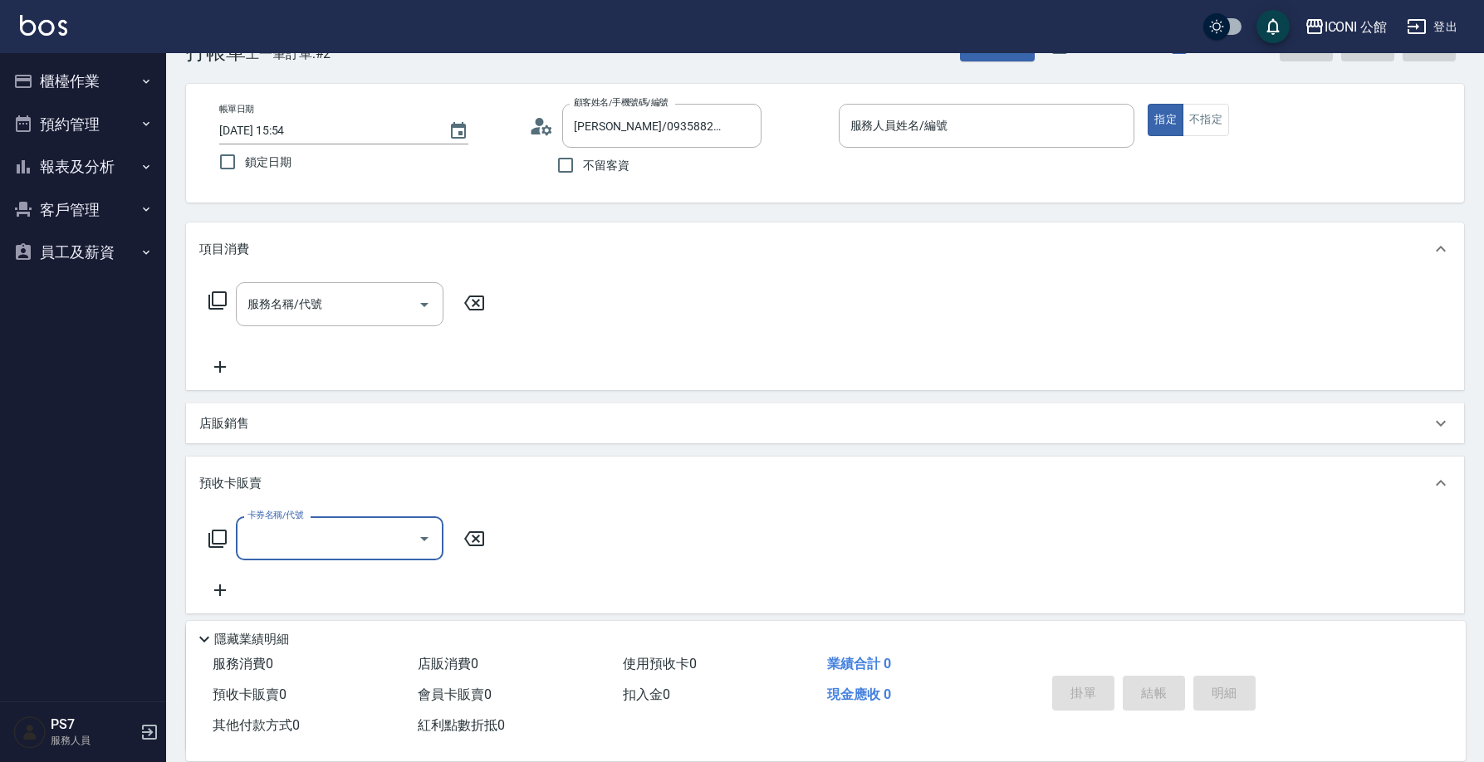
scroll to position [0, 0]
click at [287, 469] on div "預收卡販賣" at bounding box center [825, 483] width 1278 height 53
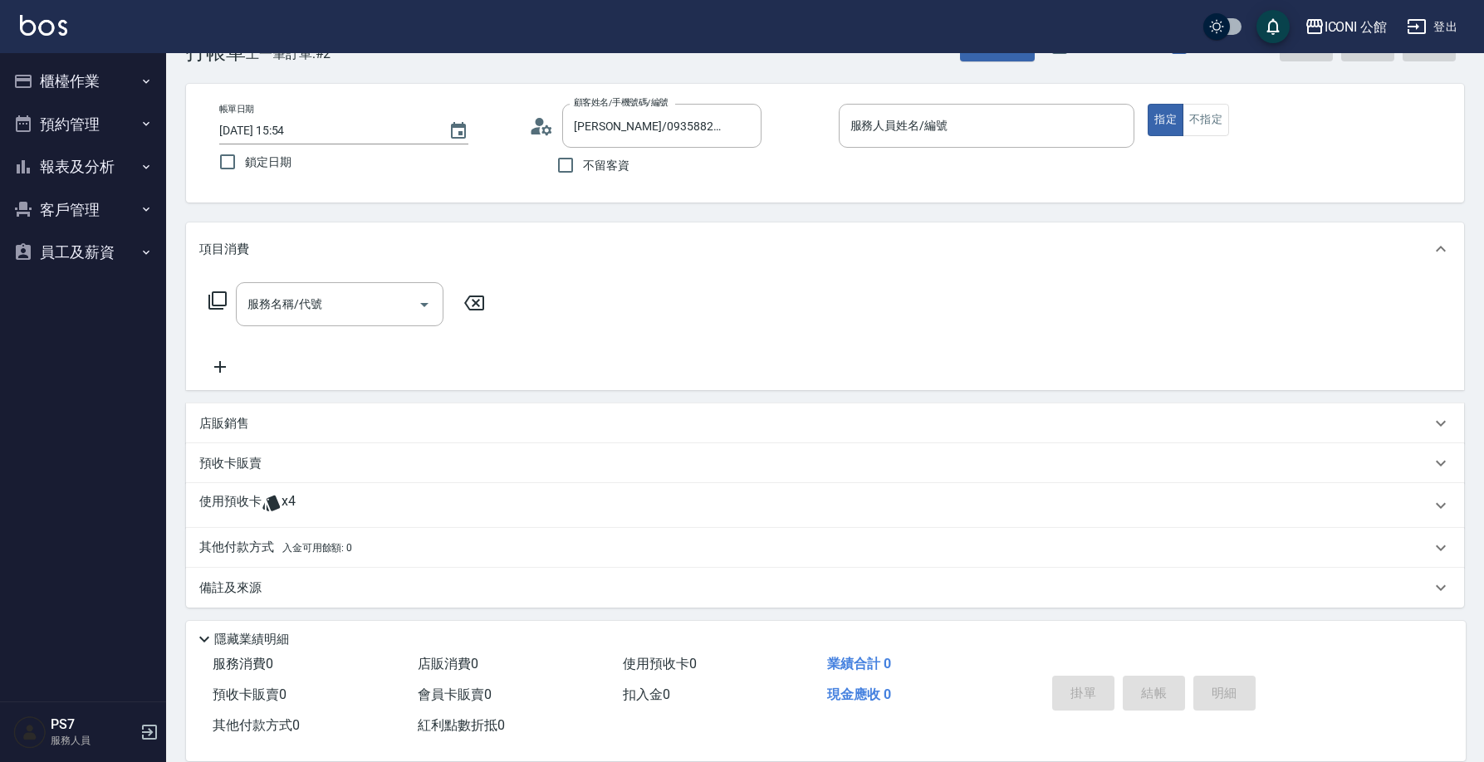
click at [277, 501] on icon at bounding box center [272, 503] width 20 height 20
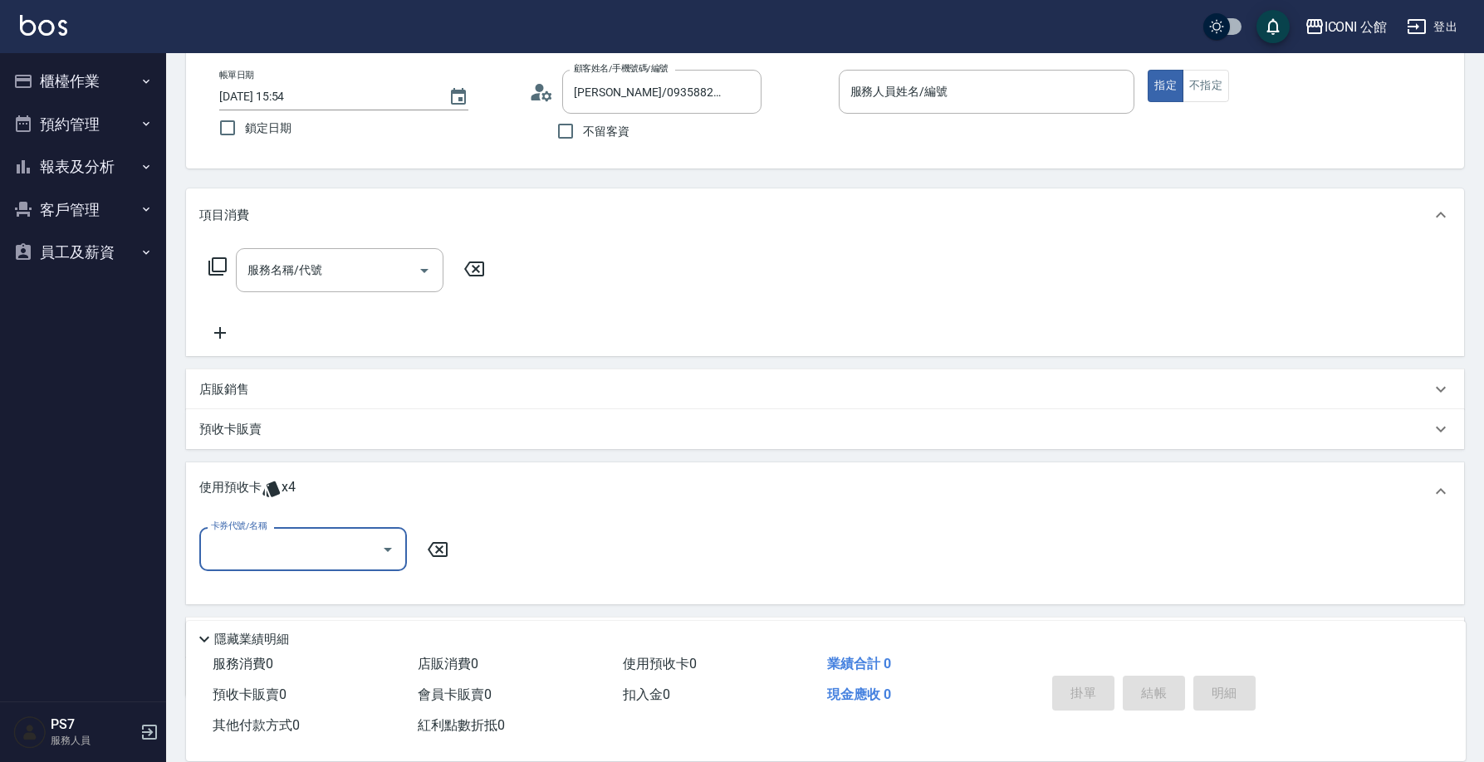
scroll to position [179, 0]
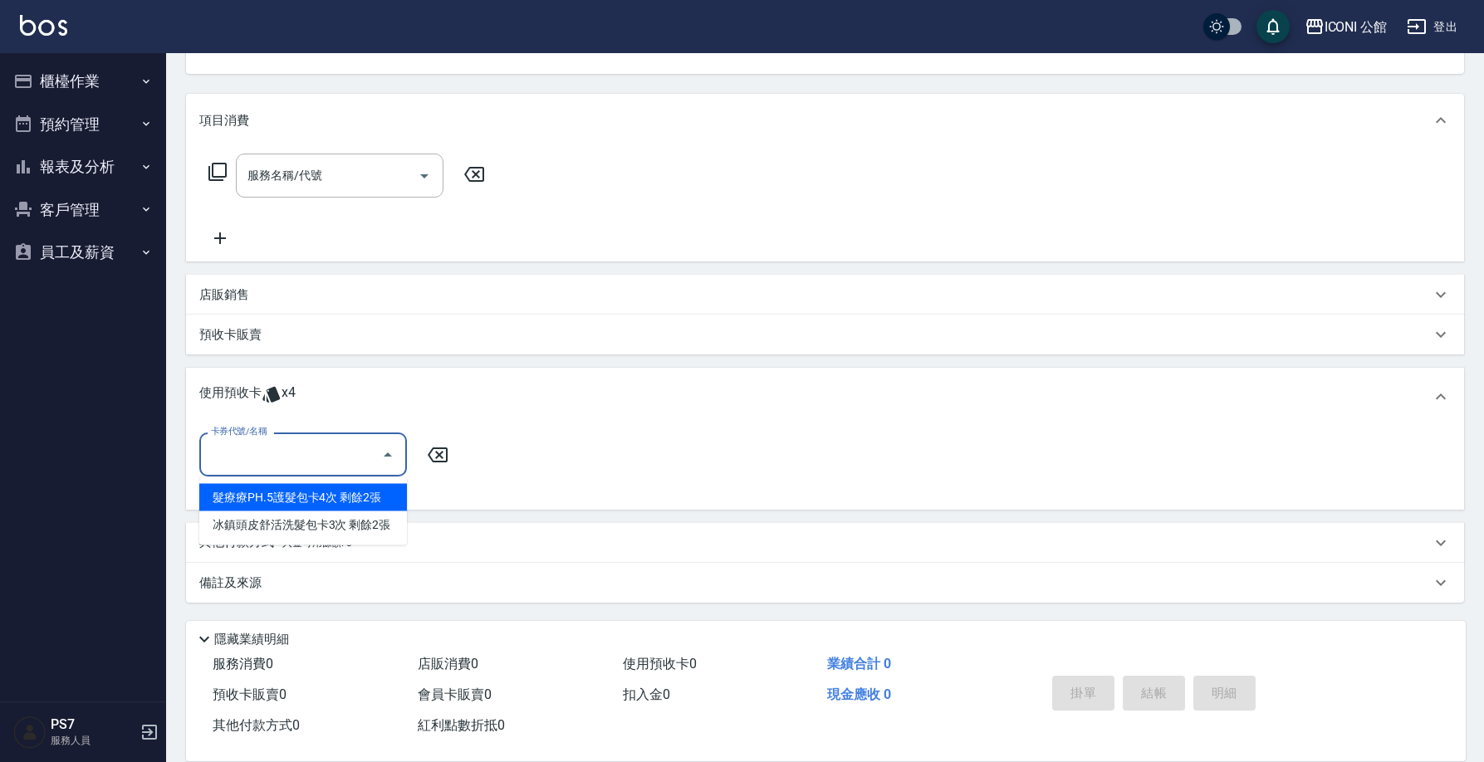
click at [268, 461] on input "卡券代號/名稱" at bounding box center [291, 454] width 168 height 29
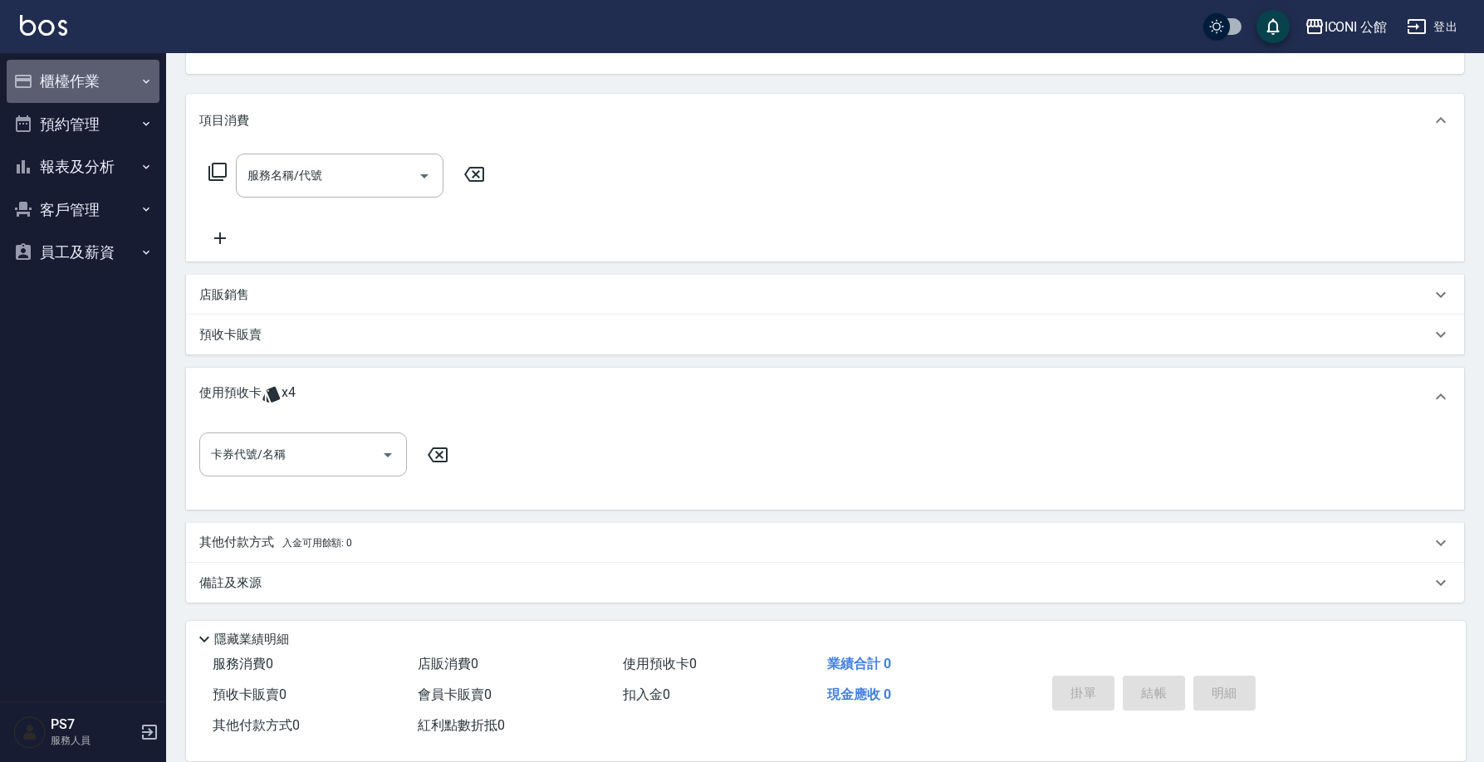
click at [71, 82] on button "櫃檯作業" at bounding box center [83, 81] width 153 height 43
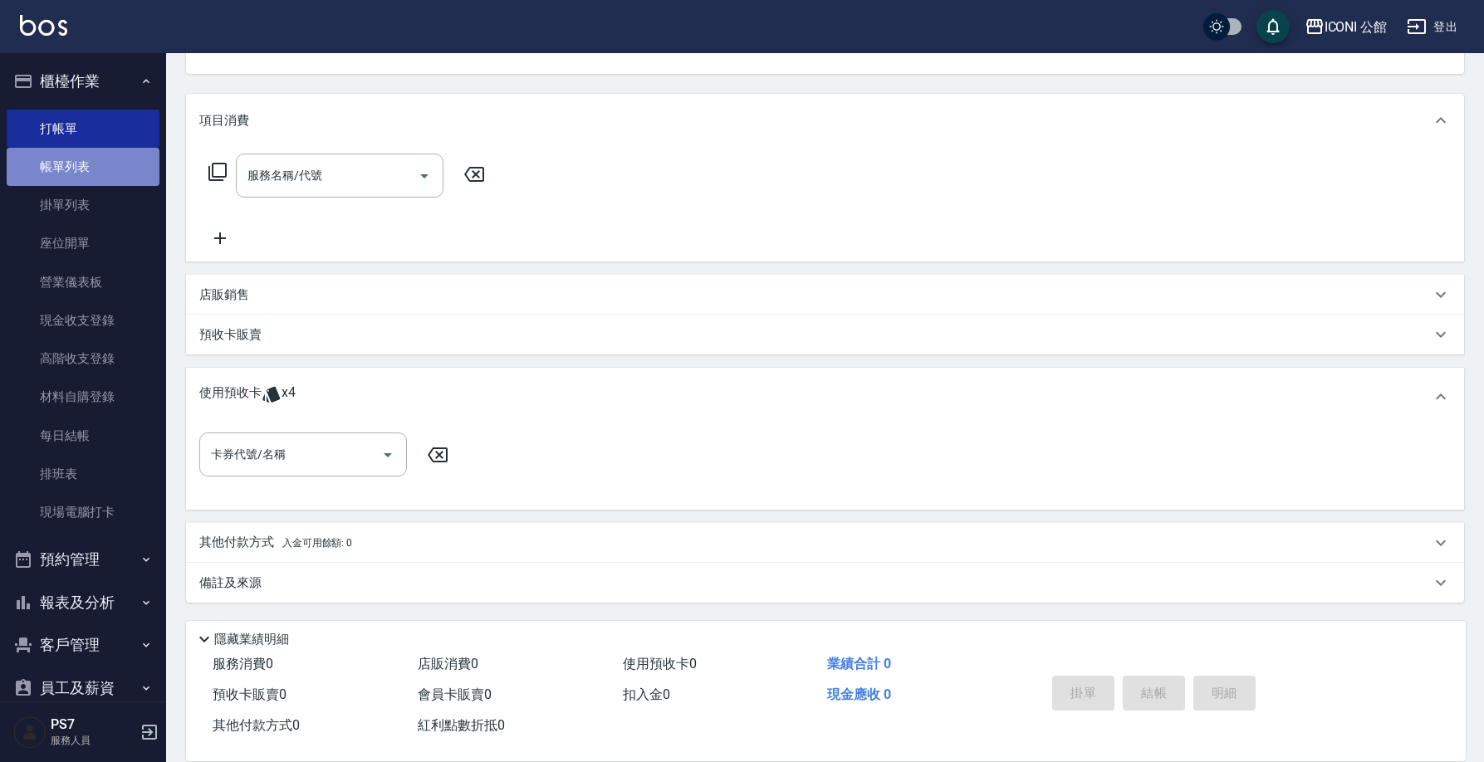
click at [93, 169] on link "帳單列表" at bounding box center [83, 167] width 153 height 38
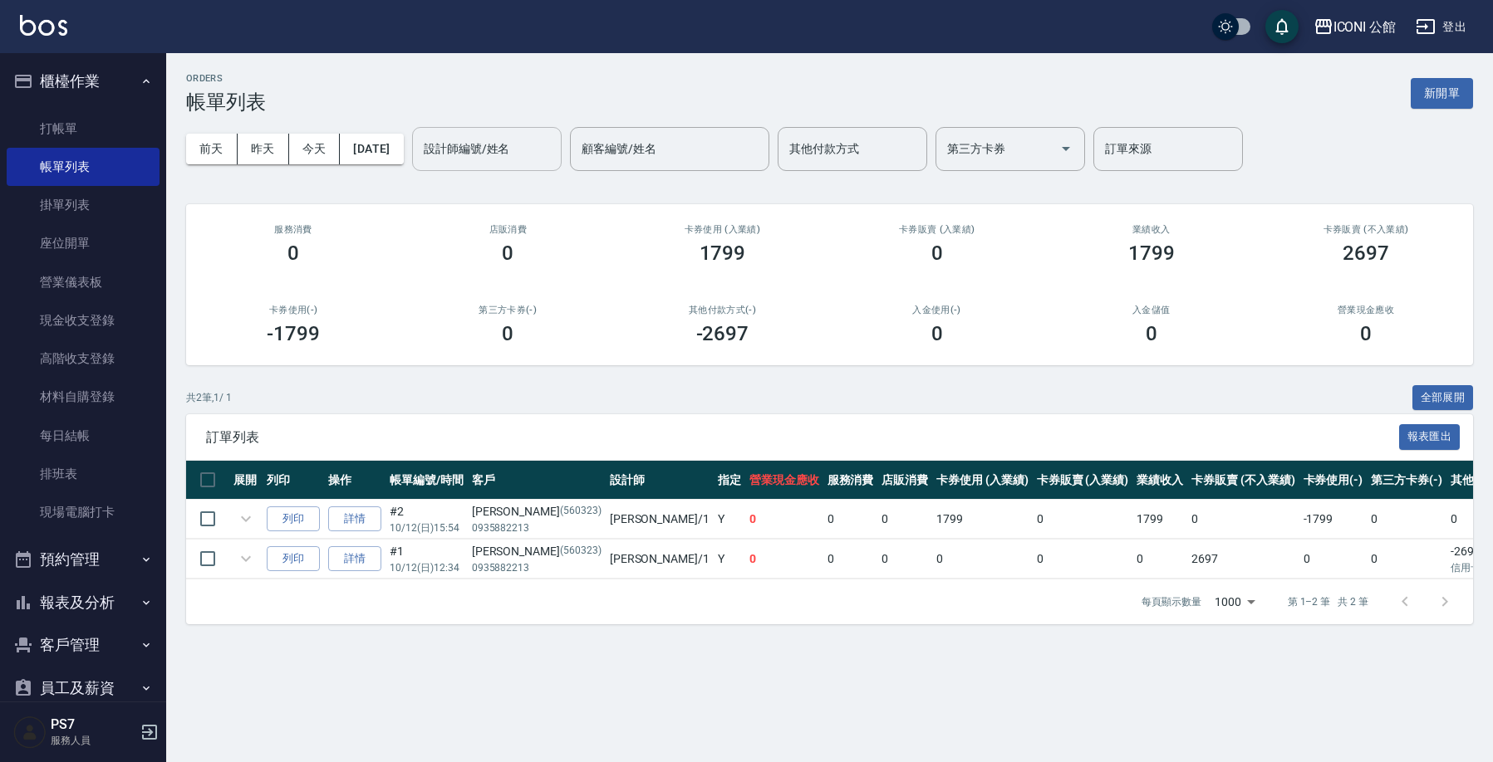
click at [505, 127] on div "設計師編號/姓名" at bounding box center [487, 149] width 150 height 44
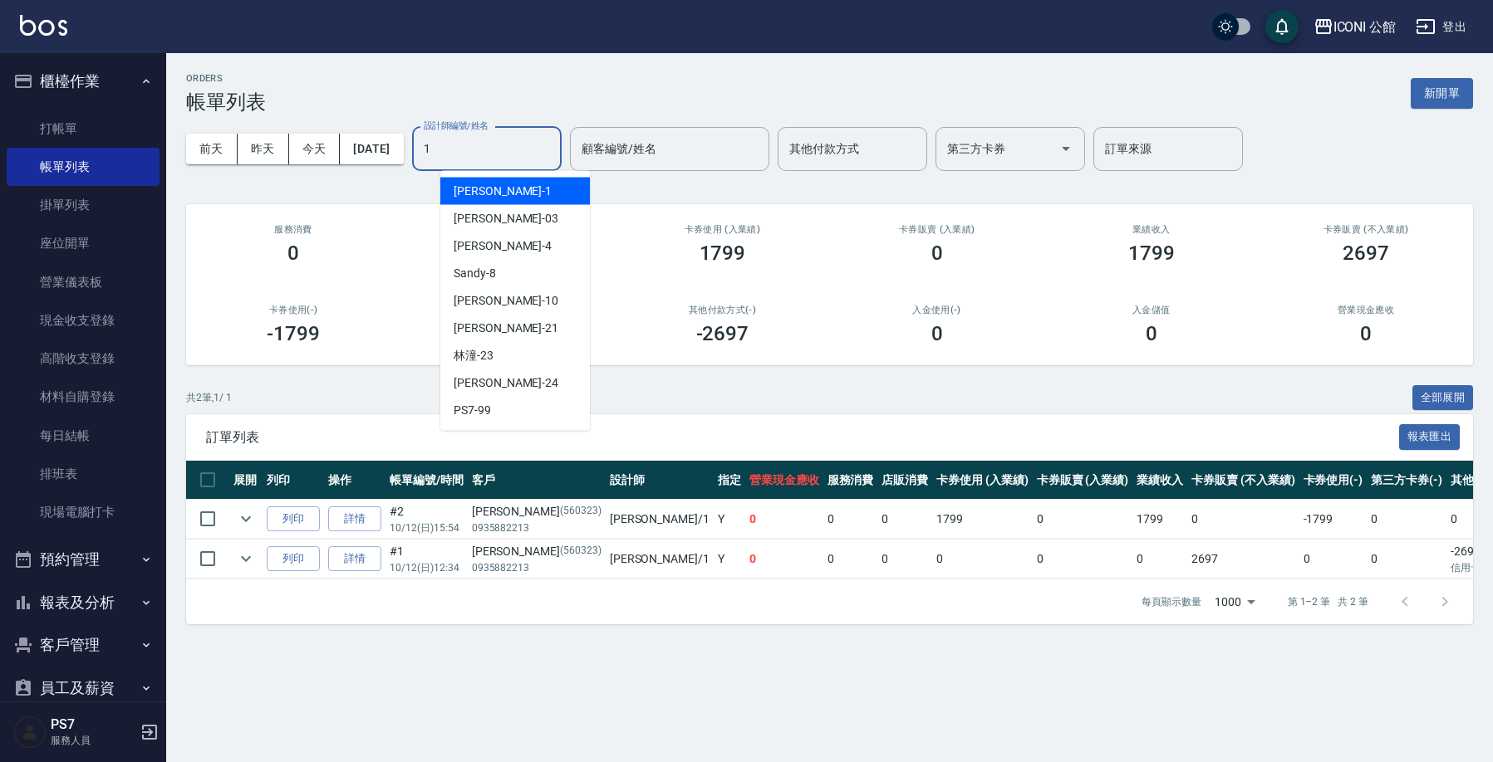
type input "[PERSON_NAME]-1"
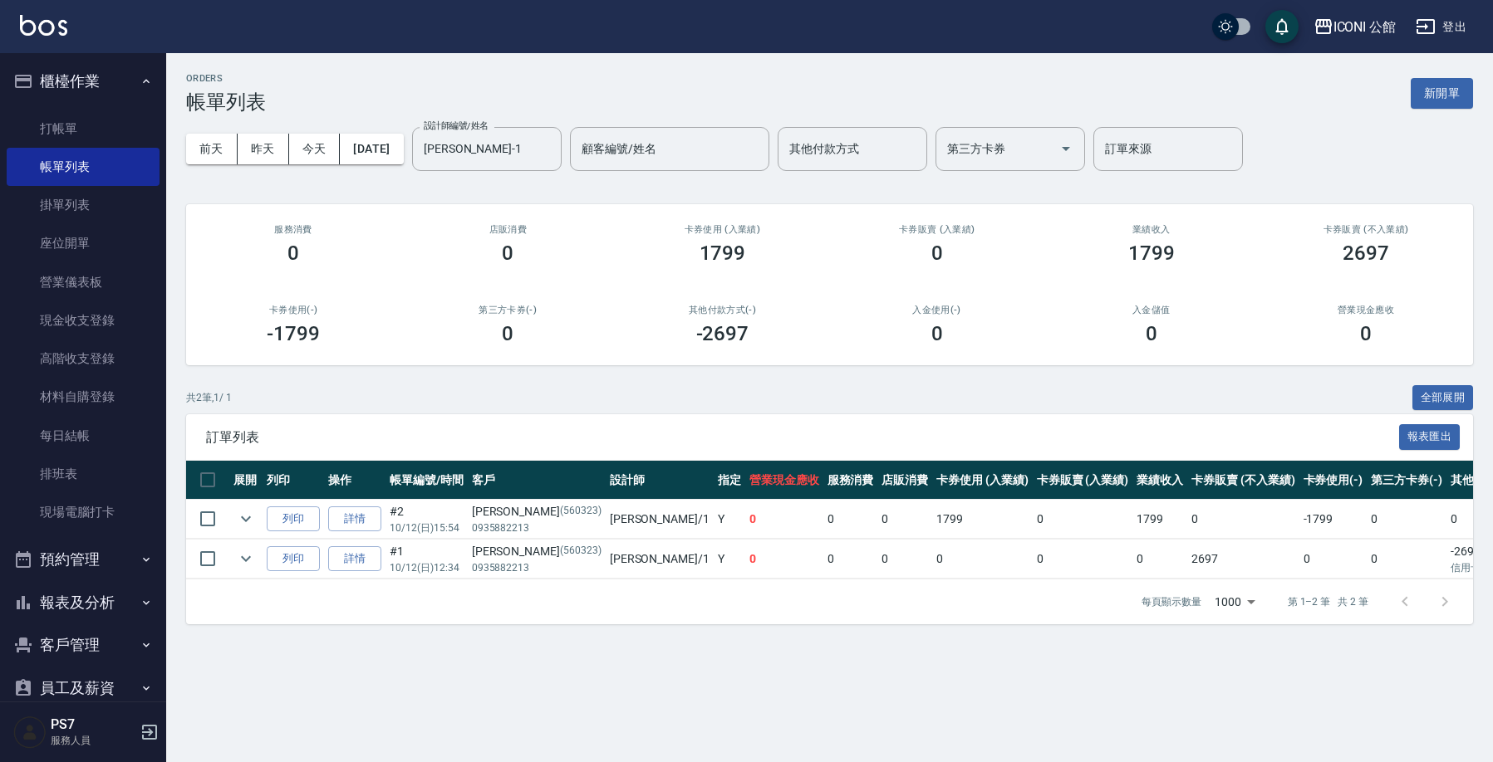
click at [66, 96] on button "櫃檯作業" at bounding box center [83, 81] width 153 height 43
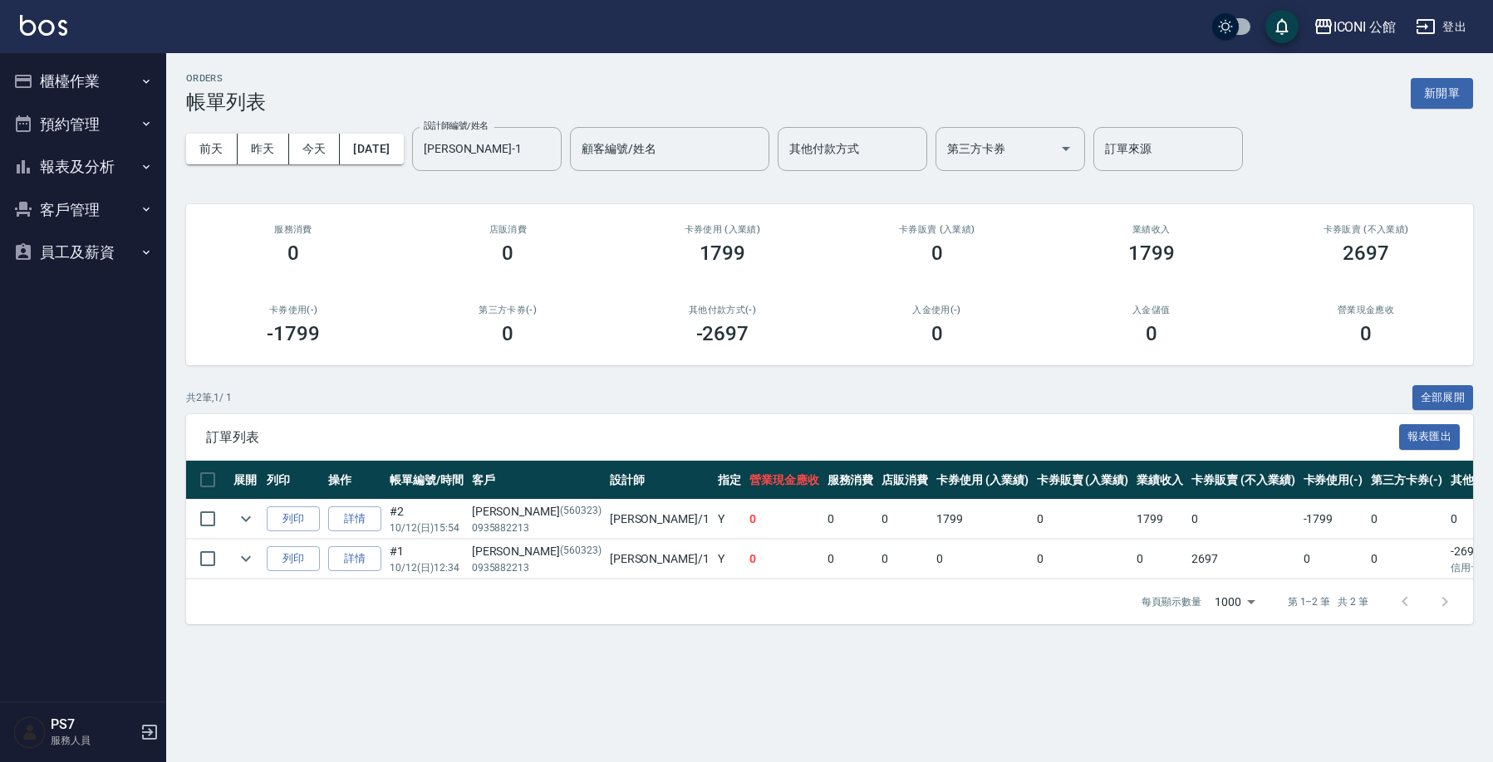
click at [70, 138] on ul "櫃檯作業 打帳單 帳單列表 掛單列表 座位開單 營業儀表板 現金收支登錄 高階收支登錄 材料自購登錄 每日結帳 排班表 現場電腦打卡 預約管理 預約管理 單日…" at bounding box center [83, 167] width 153 height 228
click at [70, 138] on button "預約管理" at bounding box center [83, 124] width 153 height 43
click at [65, 95] on button "櫃檯作業" at bounding box center [83, 81] width 153 height 43
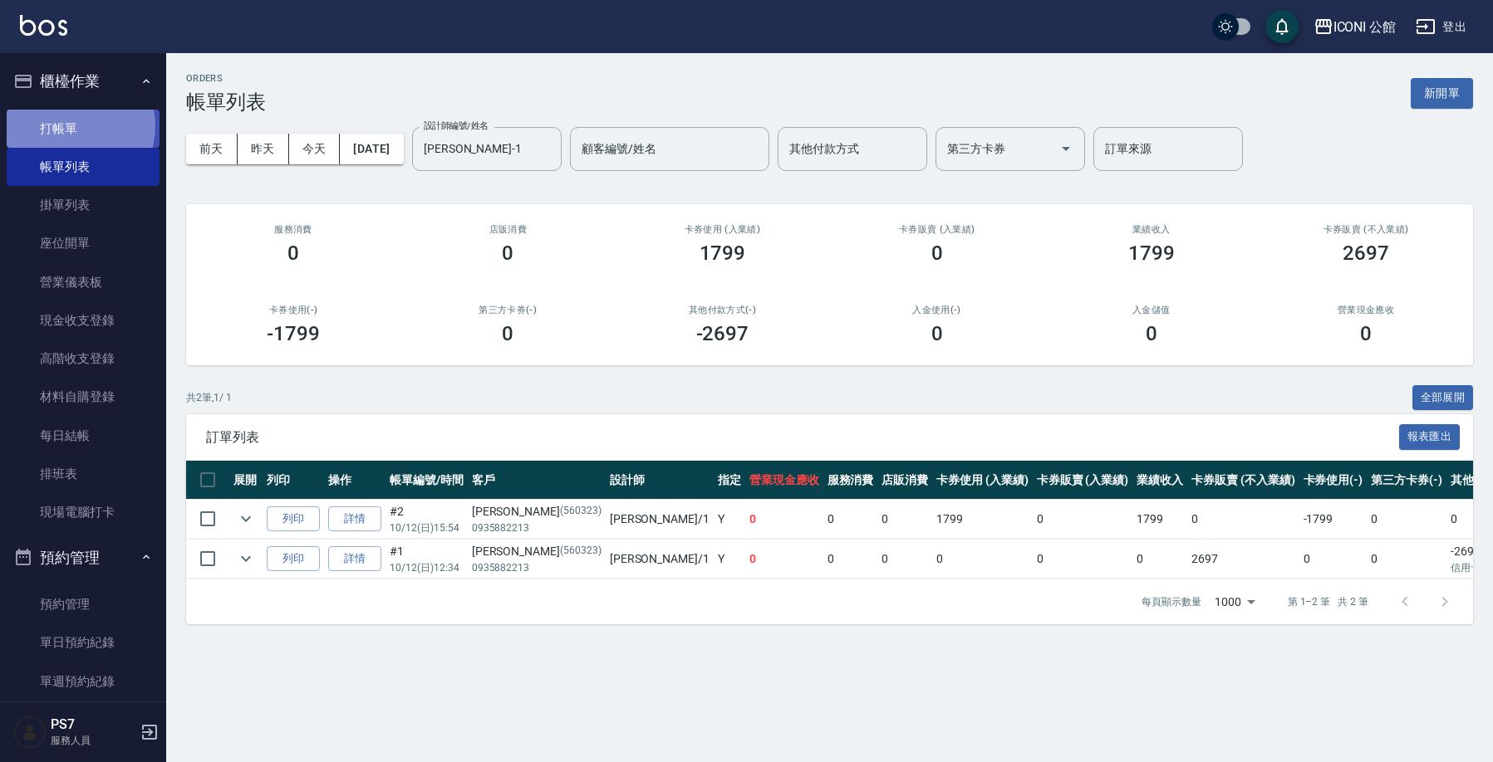
click at [70, 125] on link "打帳單" at bounding box center [83, 129] width 153 height 38
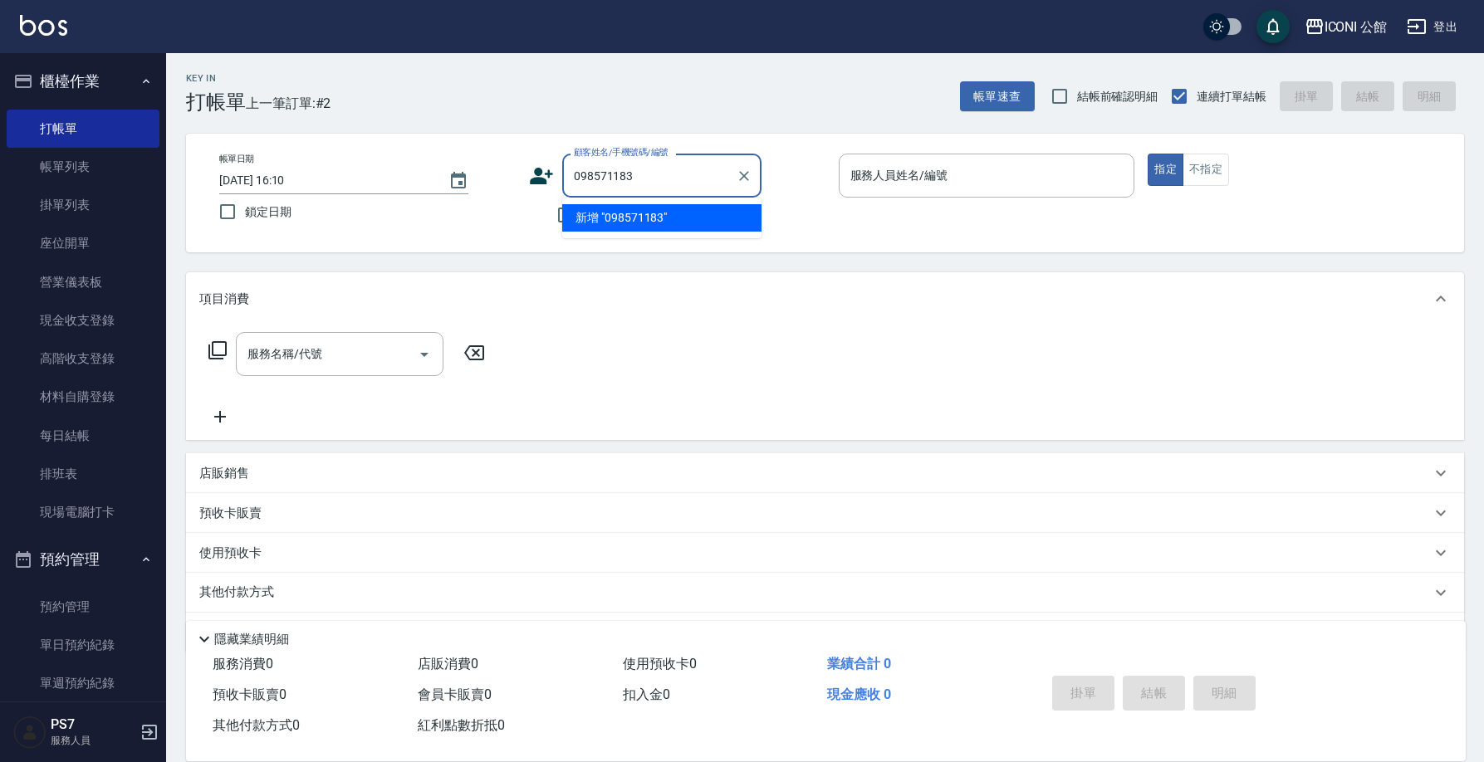
type input "0985711830"
click at [751, 173] on icon "Clear" at bounding box center [744, 176] width 17 height 17
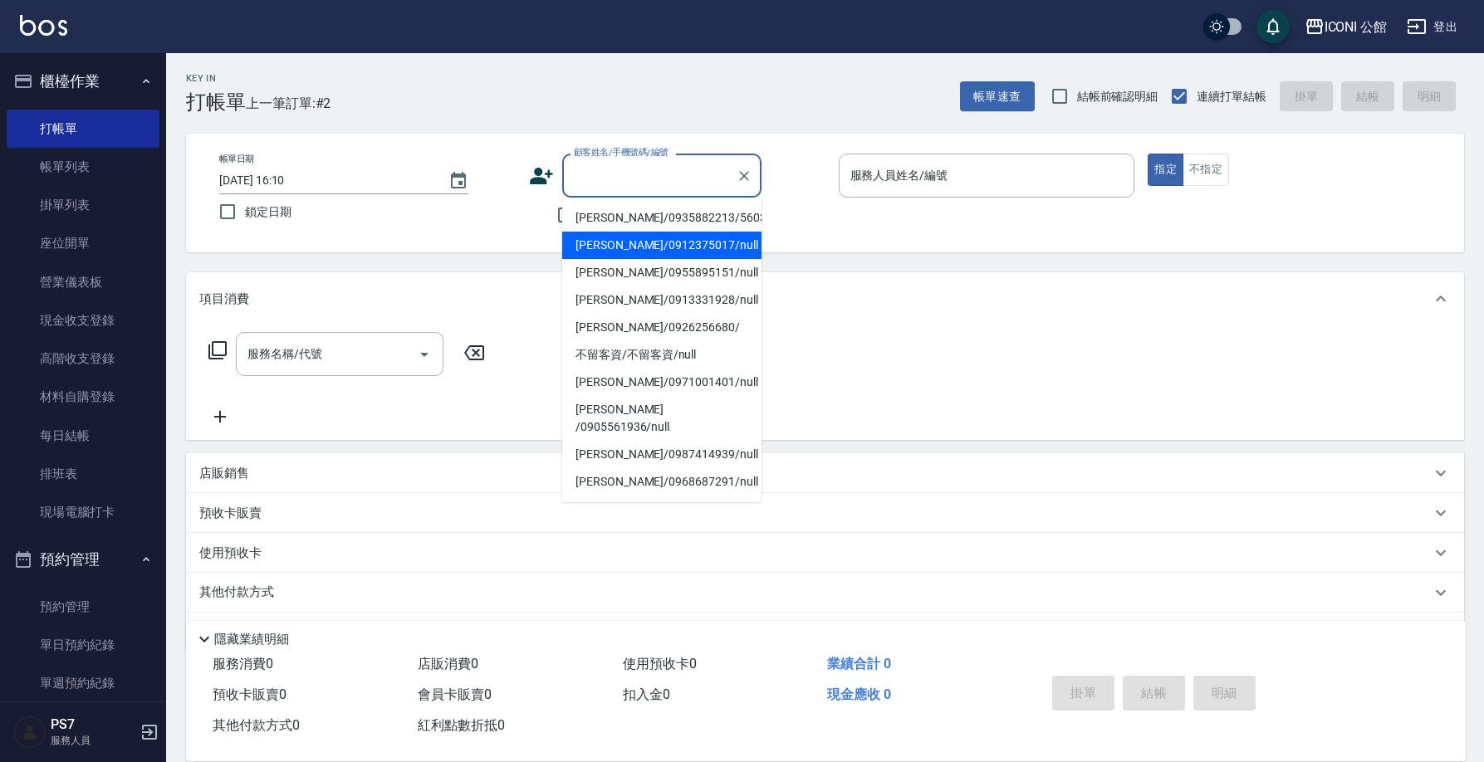
click at [517, 227] on div "帳單日期 [DATE] 16:10 鎖定日期 顧客姓名/手機號碼/編號 顧客姓名/手機號碼/編號 不留客資 服務人員姓名/編號 服務人員姓名/編號 指定 不指定" at bounding box center [825, 193] width 1238 height 79
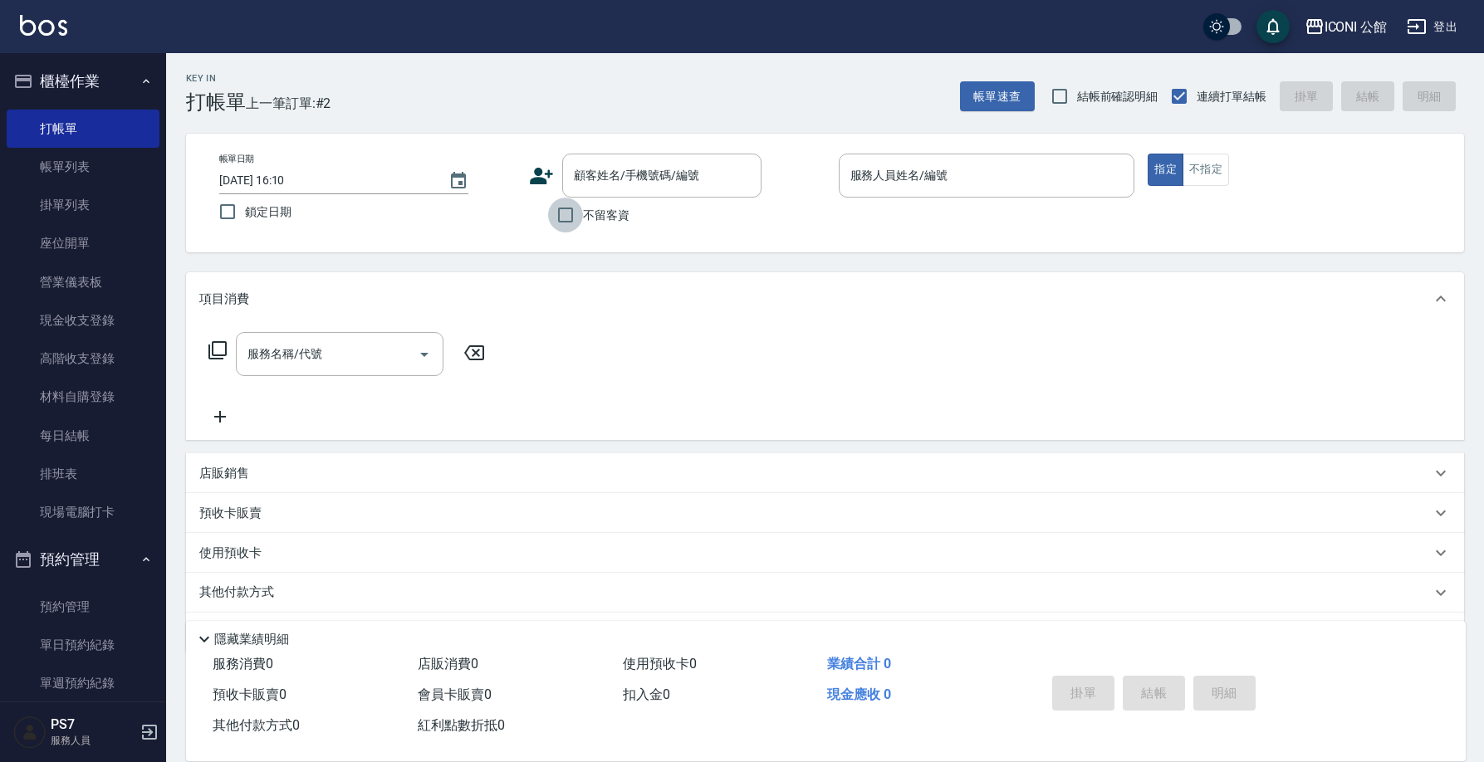
click at [571, 215] on input "不留客資" at bounding box center [565, 215] width 35 height 35
checkbox input "true"
